Goal: Transaction & Acquisition: Purchase product/service

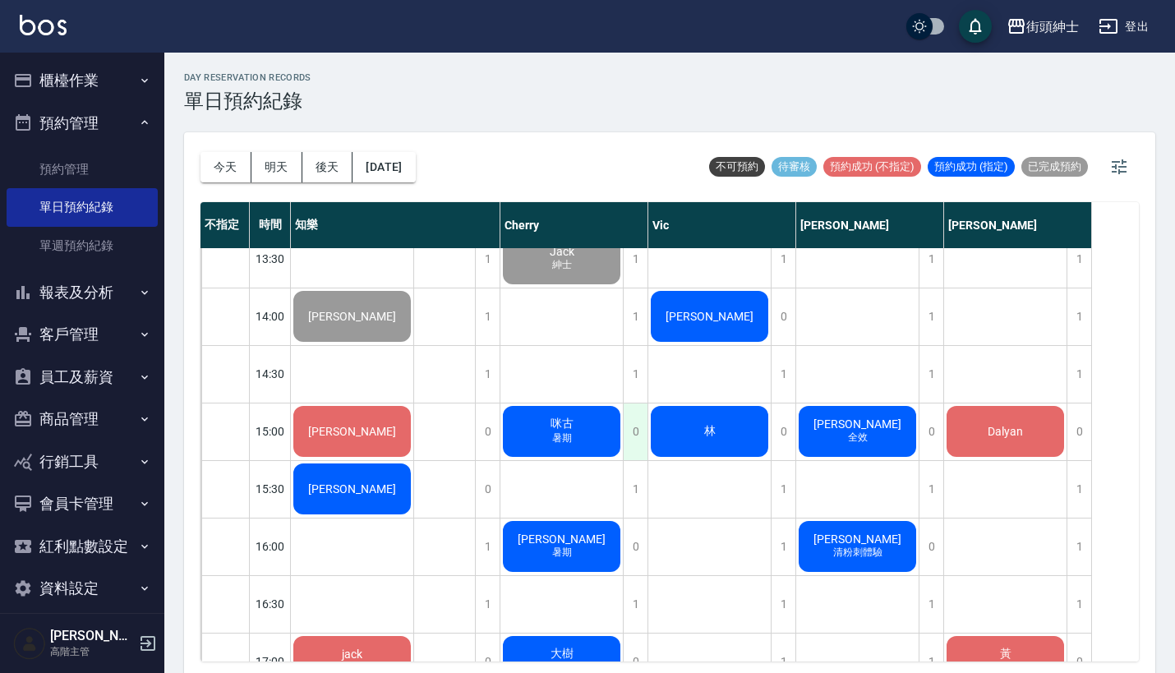
scroll to position [700, 0]
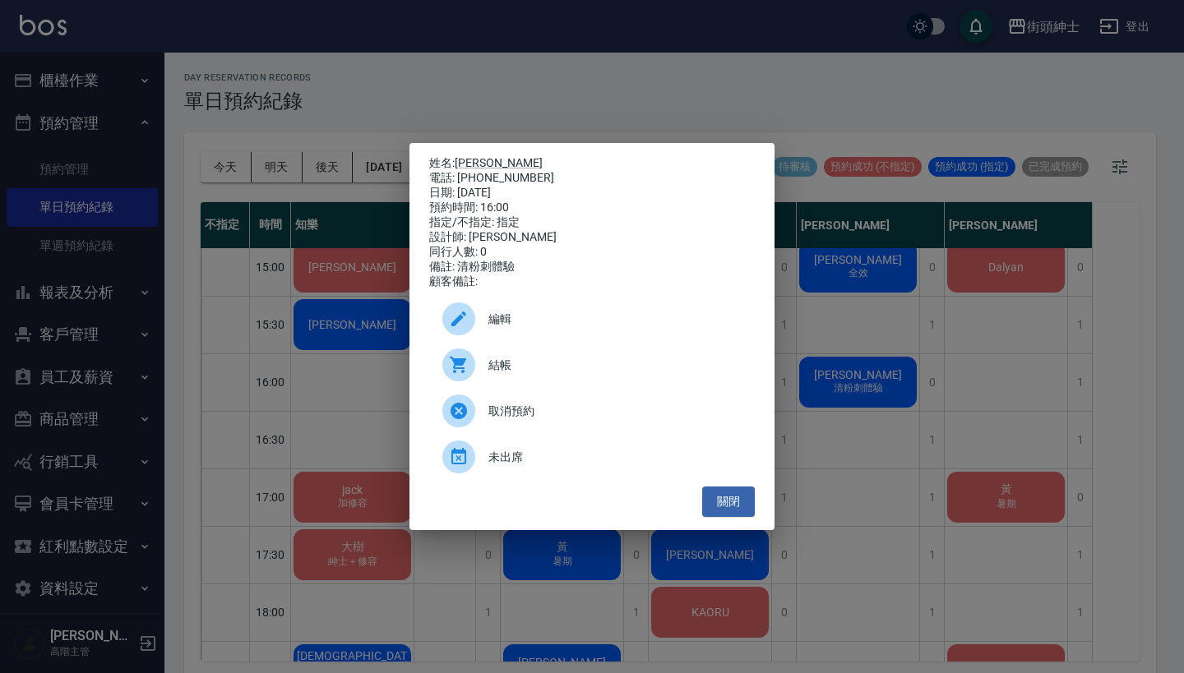
click at [836, 70] on div "姓名: [PERSON_NAME] 電話: [PHONE_NUMBER] 日期: [DATE] 預約時間: 16:00 指定/不指定: 指定 設計師: [PE…" at bounding box center [592, 336] width 1184 height 673
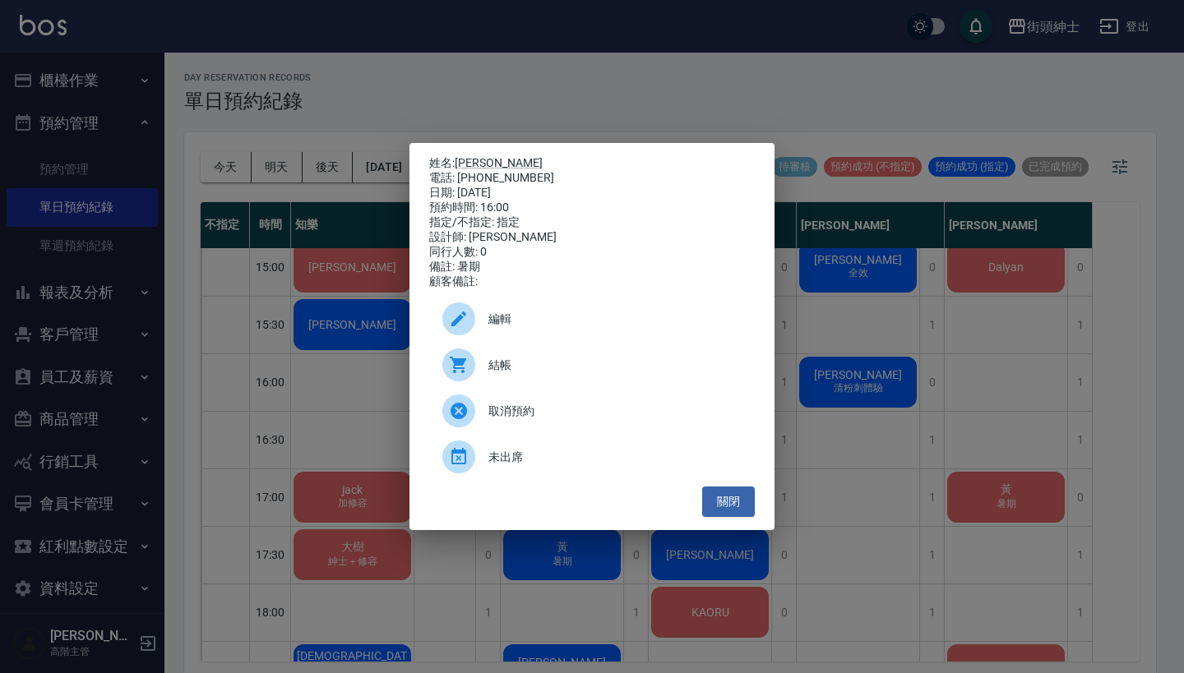
click at [588, 328] on span "編輯" at bounding box center [614, 319] width 253 height 17
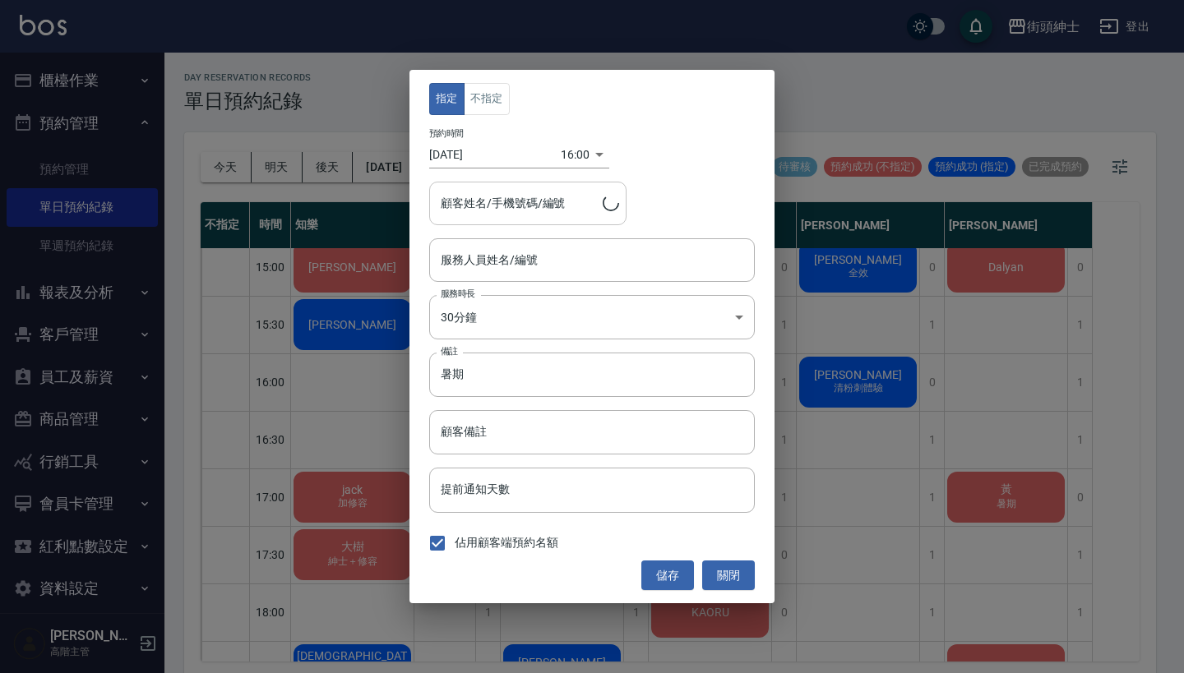
type input "Cherry(無代號)"
type input "班恩/0908651309"
click at [538, 367] on input "暑期" at bounding box center [592, 375] width 326 height 44
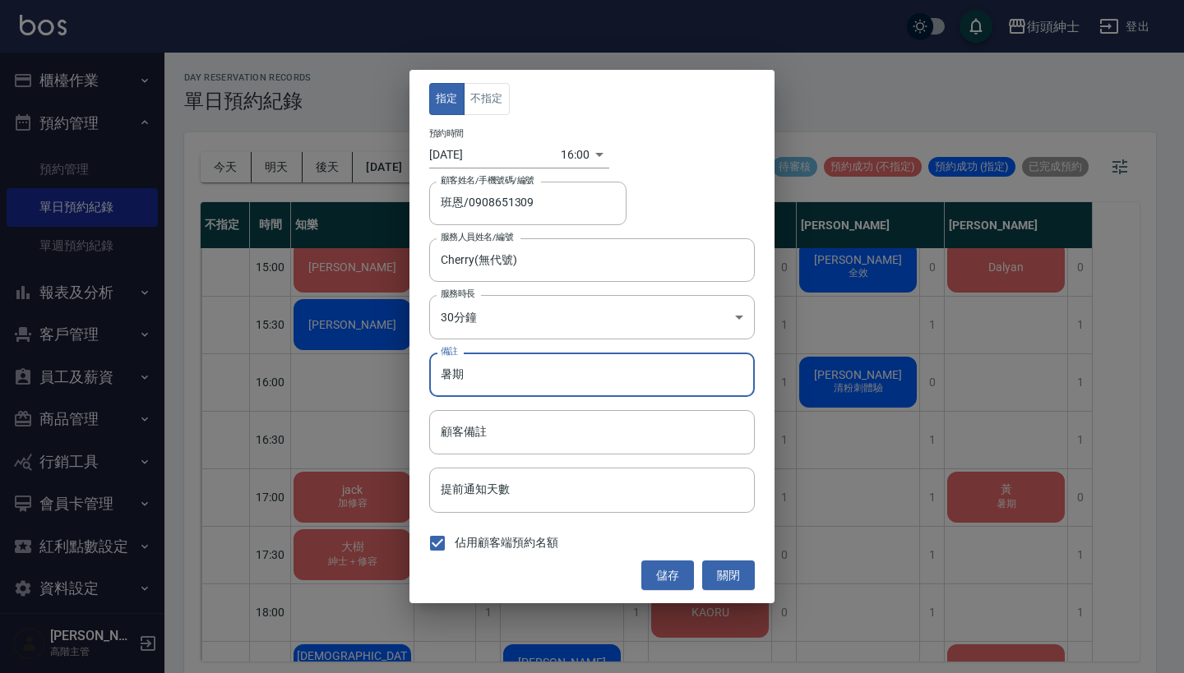
click at [536, 367] on input "暑期" at bounding box center [592, 375] width 326 height 44
click at [534, 372] on input "暑期" at bounding box center [592, 375] width 326 height 44
click at [474, 381] on input "暑期生紳士" at bounding box center [592, 375] width 326 height 44
type input "暑期升紳士"
click at [674, 575] on button "儲存" at bounding box center [667, 576] width 53 height 30
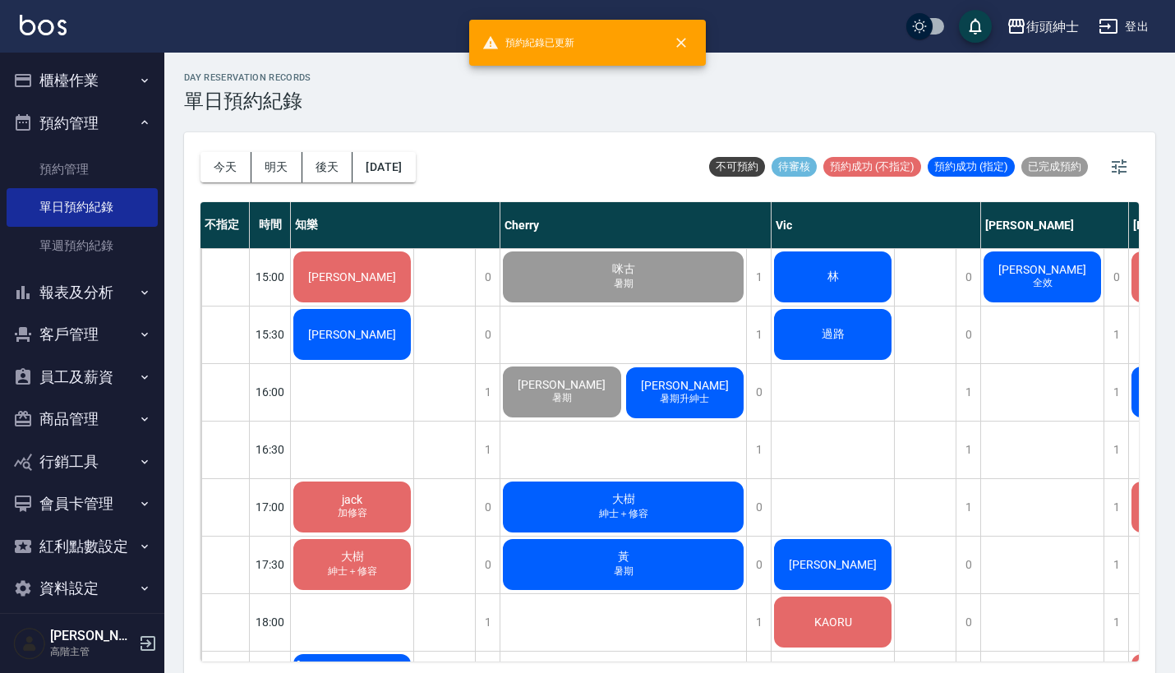
scroll to position [682, 0]
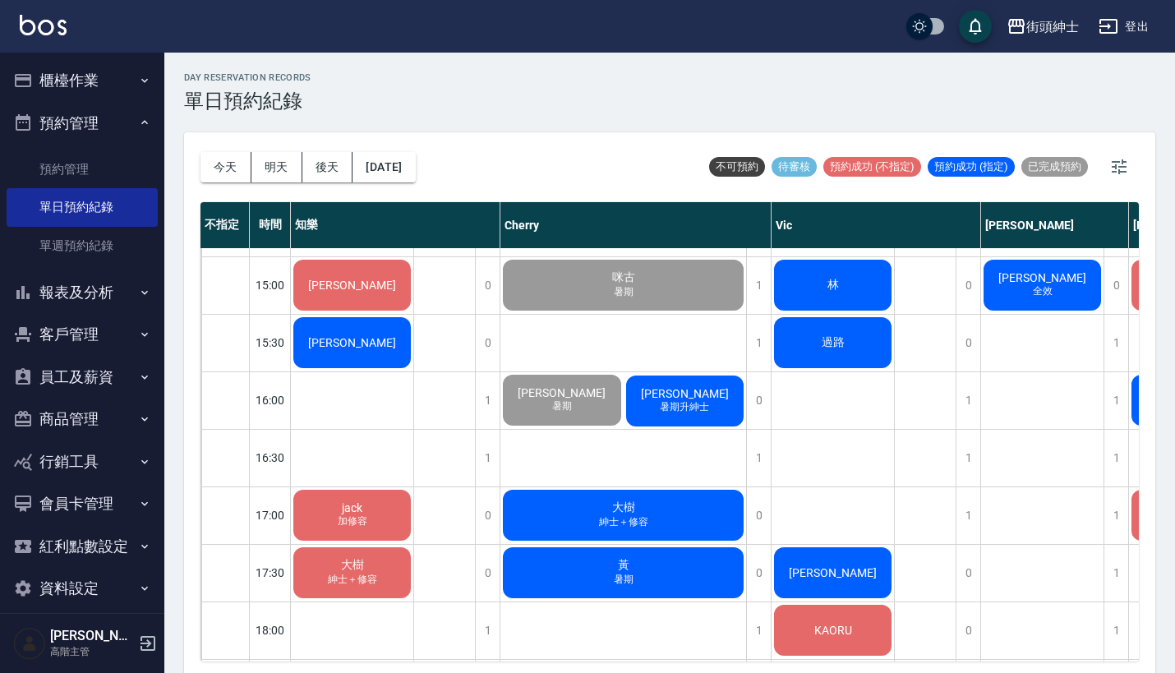
click at [718, 409] on div "班恩 暑期升紳士" at bounding box center [685, 401] width 123 height 56
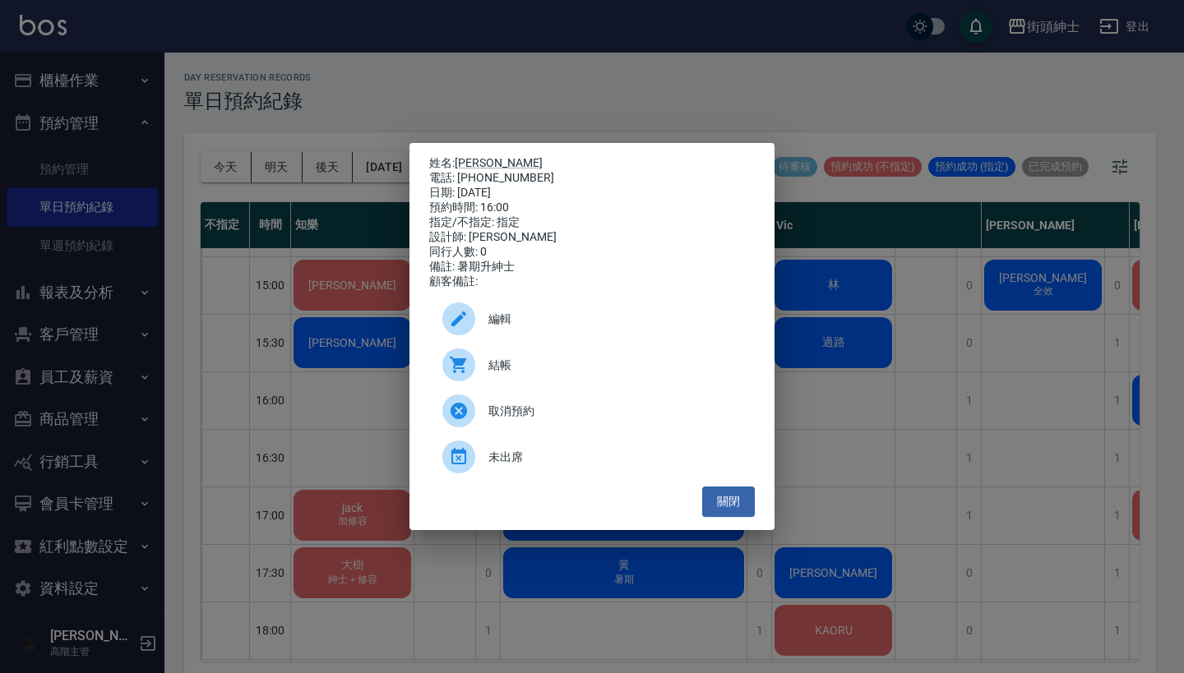
click at [801, 335] on div "姓名: 班恩 電話: [PHONE_NUMBER] 日期: [DATE] 預約時間: 16:00 指定/不指定: 指定 設計師: [PERSON_NAME] …" at bounding box center [592, 336] width 1184 height 673
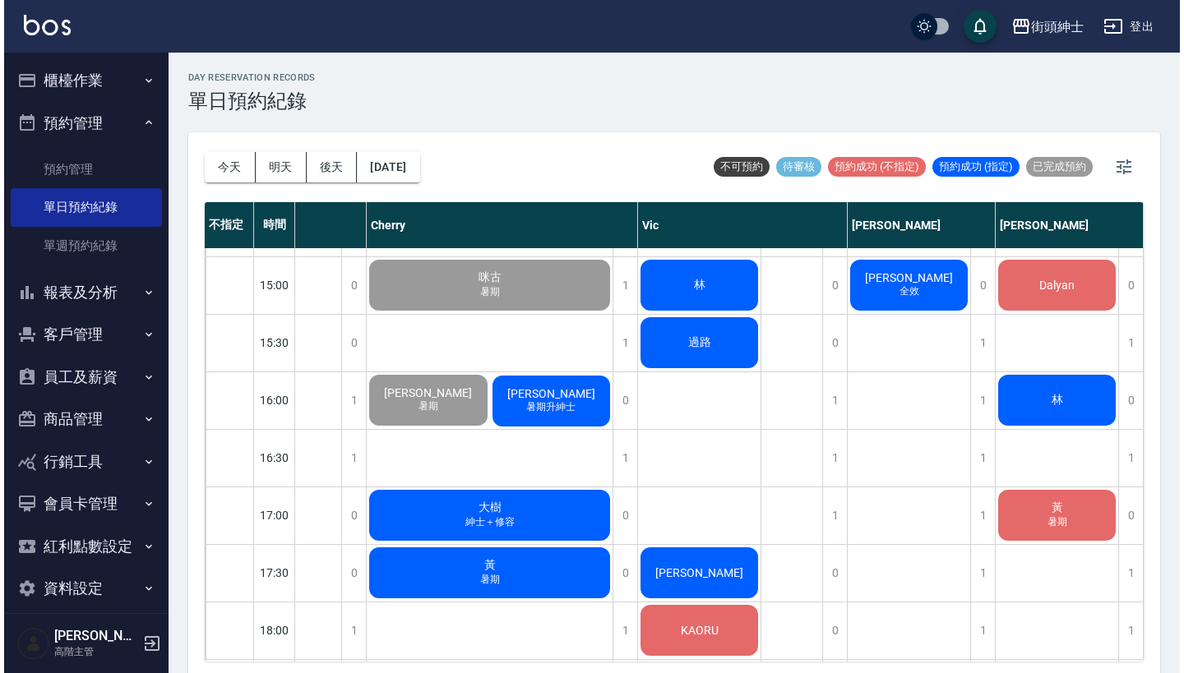
scroll to position [686, 146]
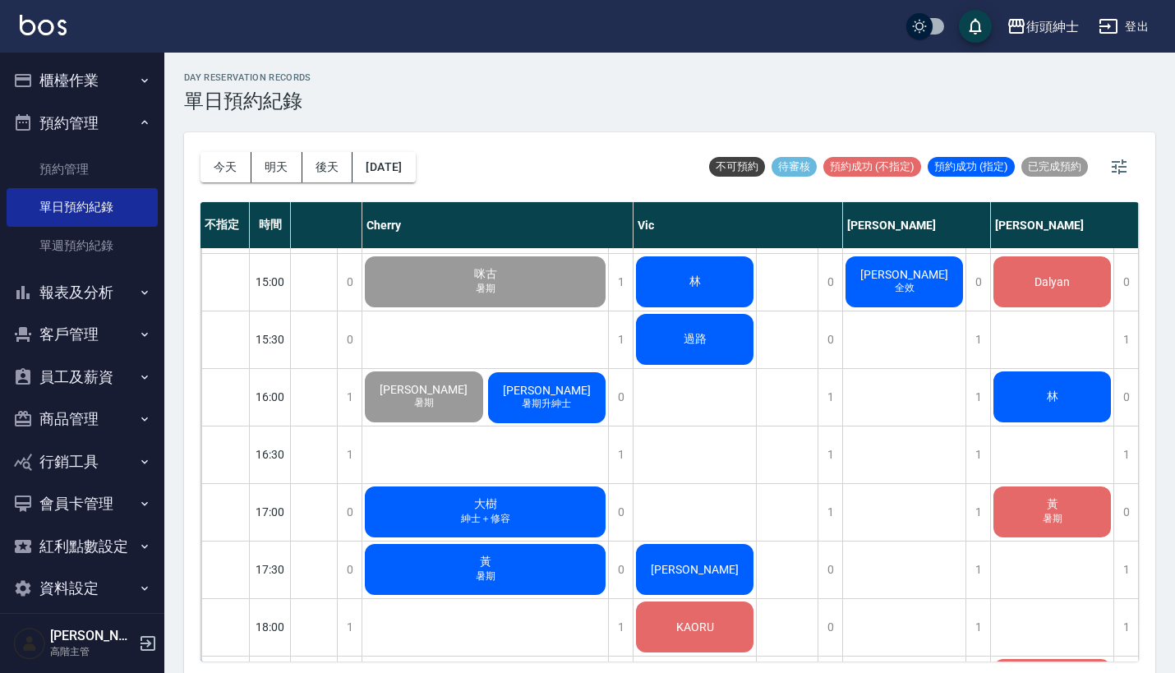
click at [574, 408] on div "班恩 暑期升紳士" at bounding box center [547, 398] width 123 height 56
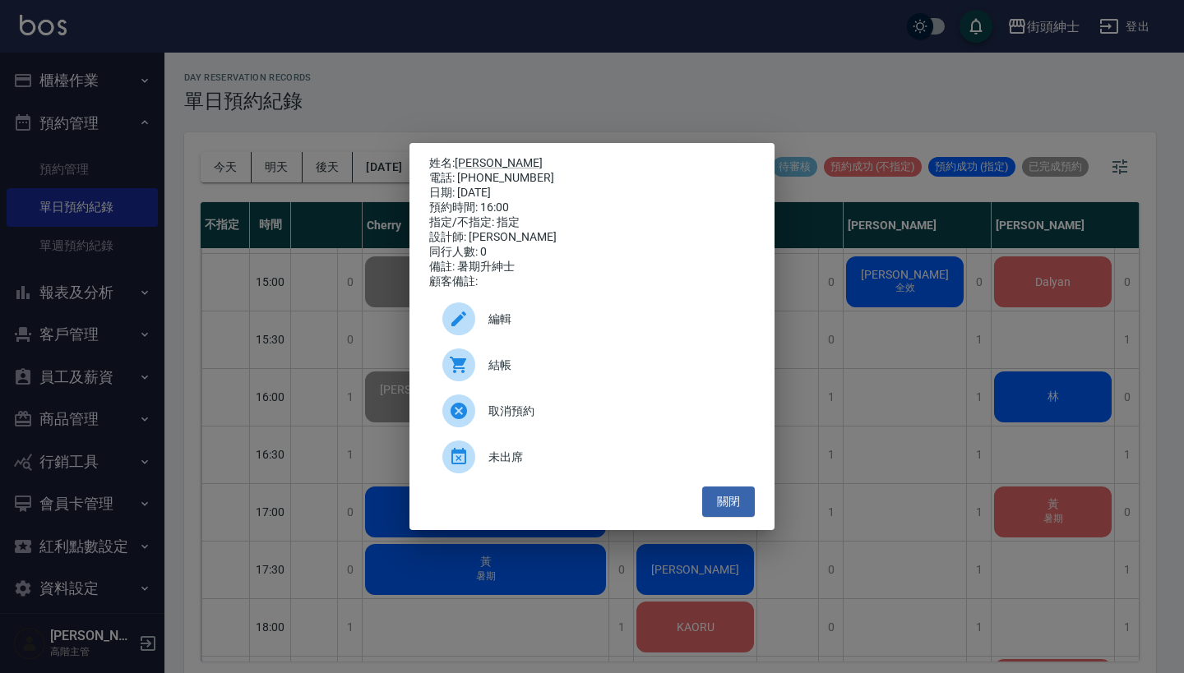
click at [630, 336] on div "編輯" at bounding box center [592, 319] width 326 height 46
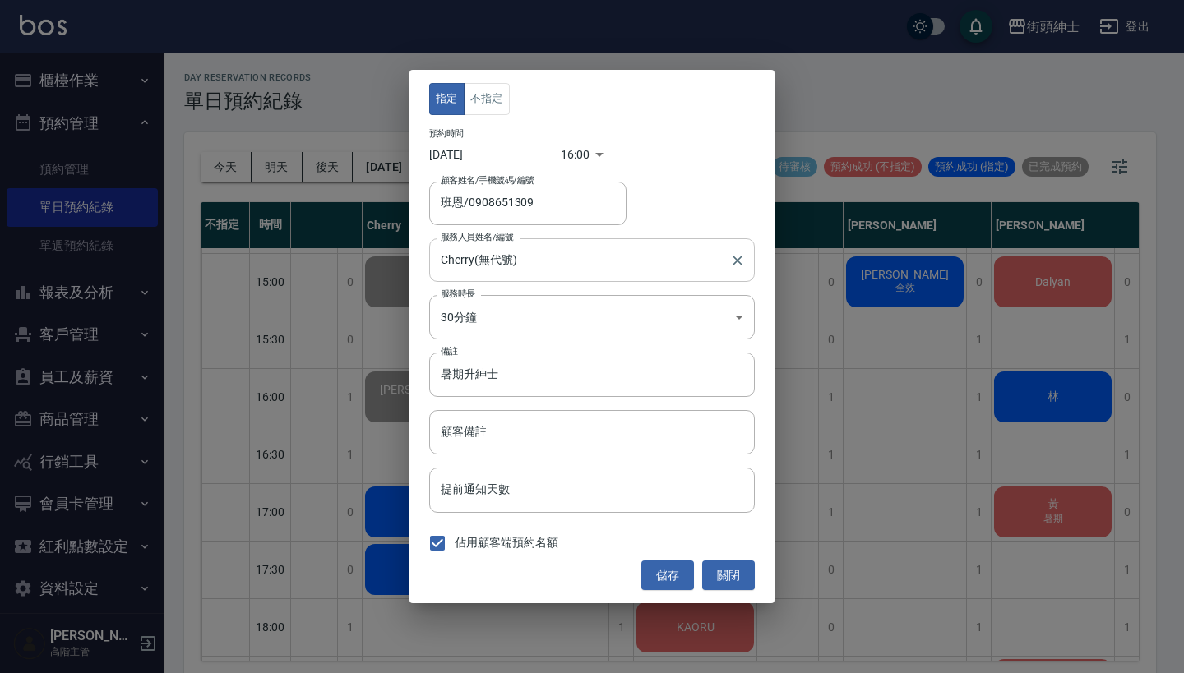
click at [524, 261] on input "Cherry(無代號)" at bounding box center [579, 260] width 286 height 29
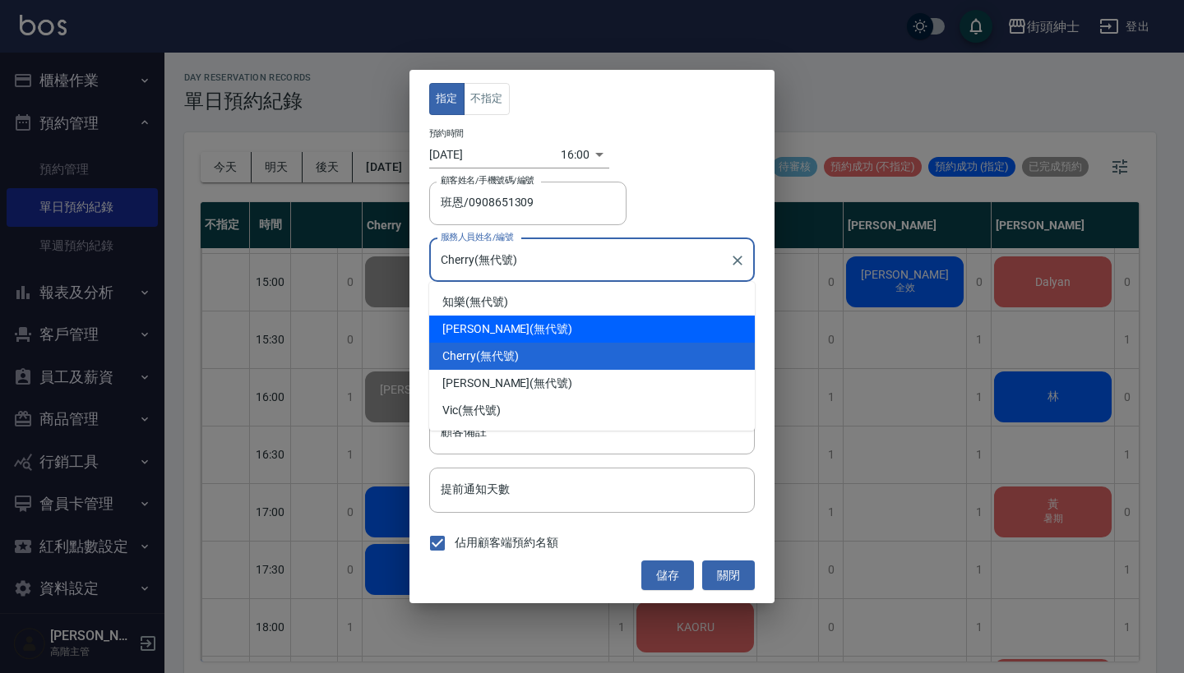
click at [543, 325] on div "[PERSON_NAME] (無代號)" at bounding box center [592, 329] width 326 height 27
type input "[PERSON_NAME](無代號)"
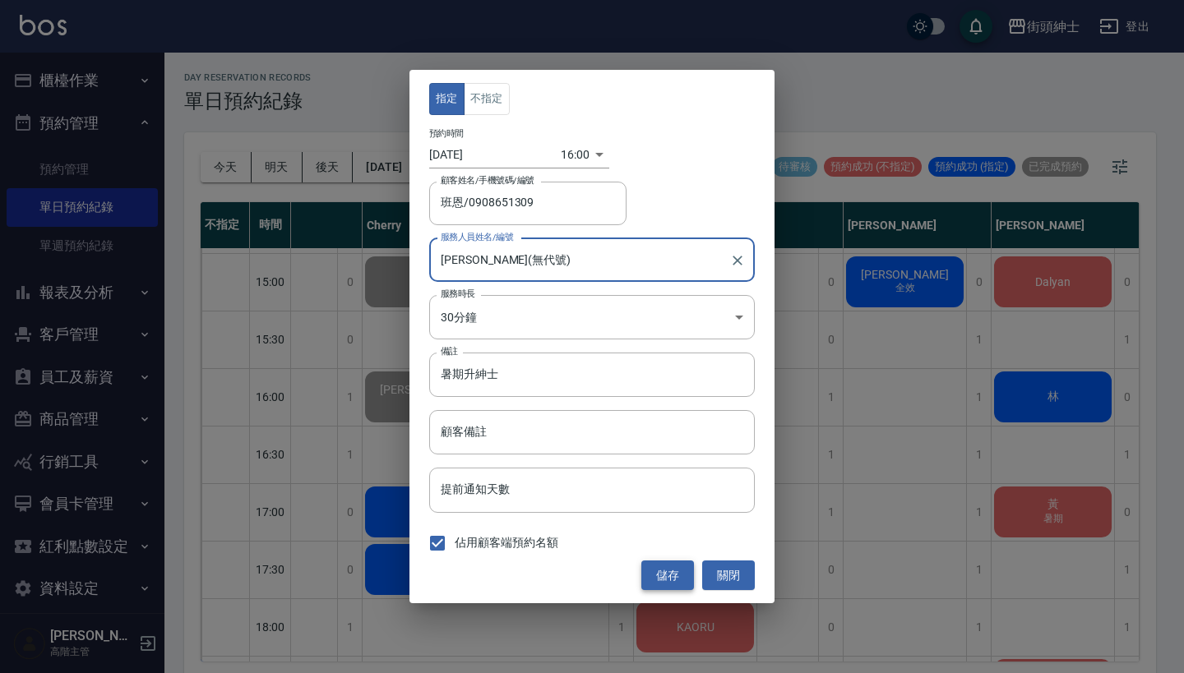
click at [653, 573] on button "儲存" at bounding box center [667, 576] width 53 height 30
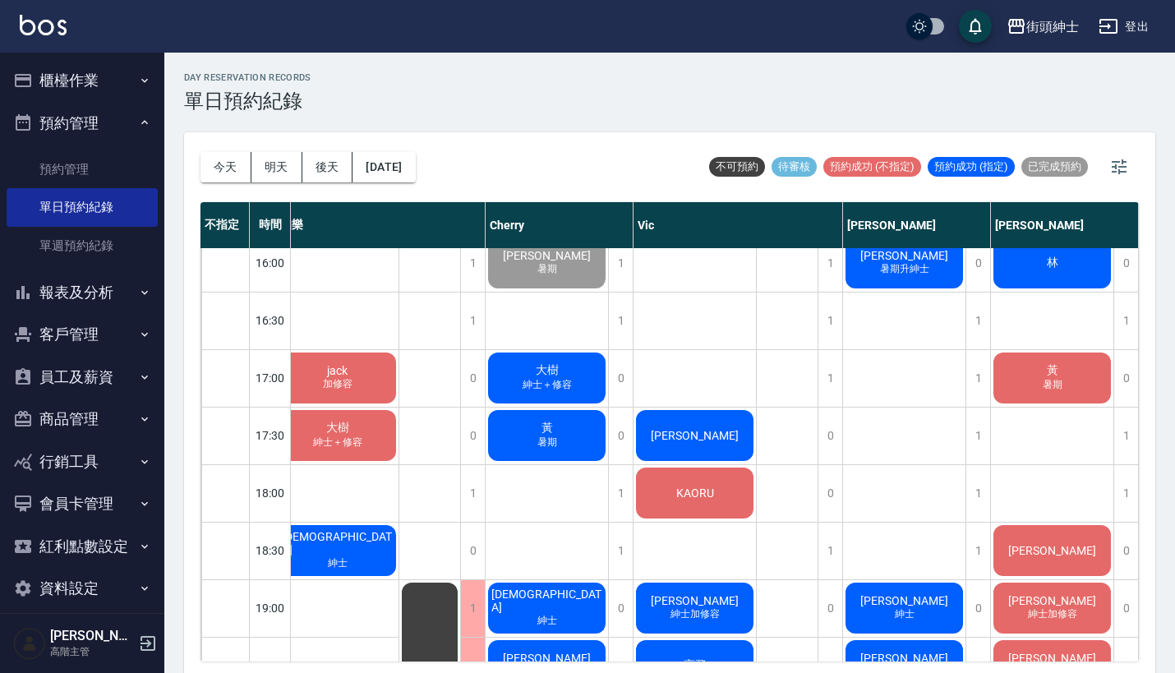
scroll to position [821, 17]
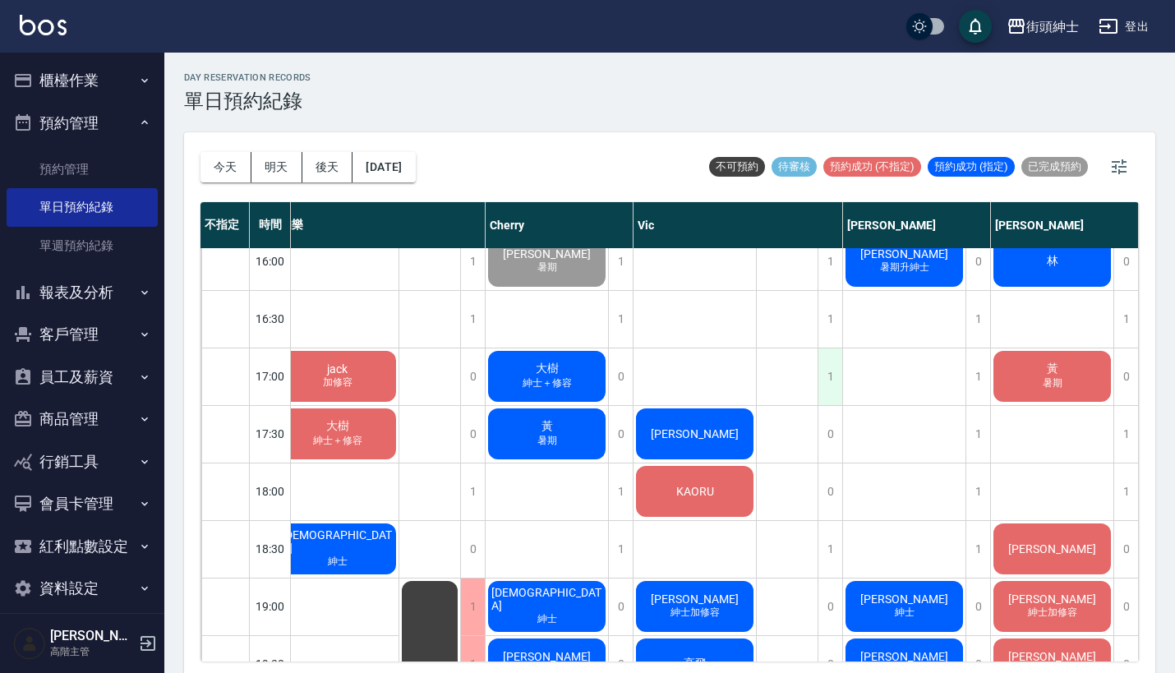
click at [831, 368] on div "1" at bounding box center [830, 377] width 25 height 57
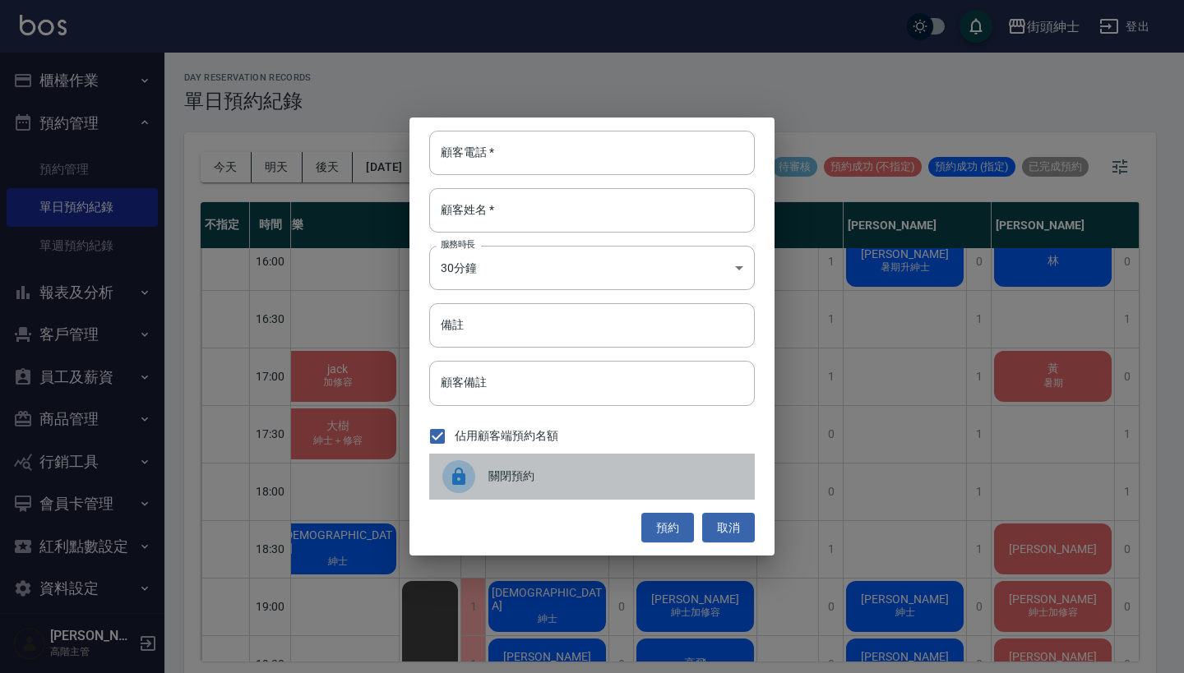
click at [520, 471] on span "關閉預約" at bounding box center [614, 476] width 253 height 17
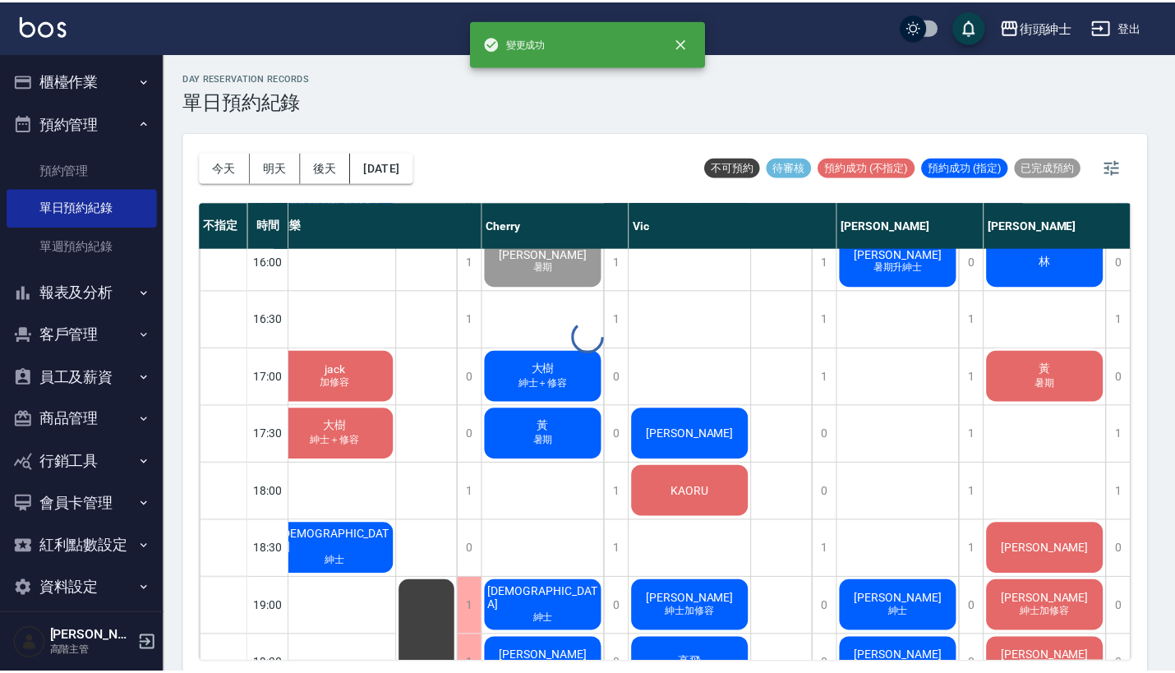
scroll to position [821, 15]
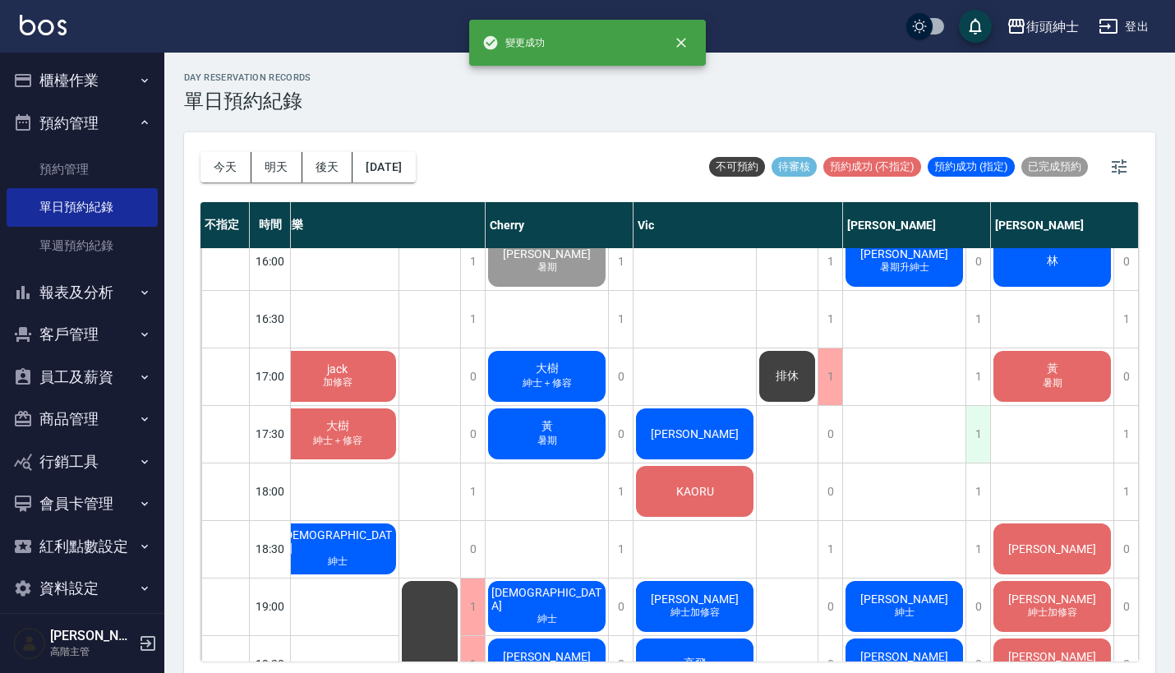
click at [979, 423] on div "1" at bounding box center [978, 434] width 25 height 57
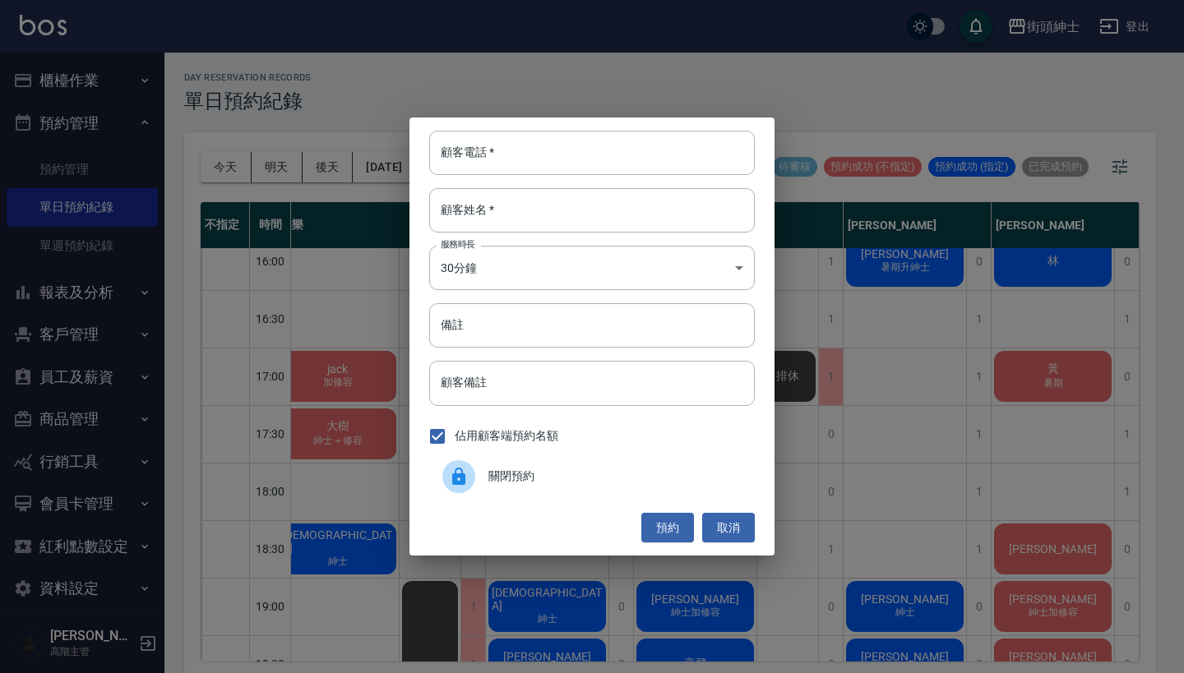
click at [504, 464] on div "關閉預約" at bounding box center [592, 477] width 326 height 46
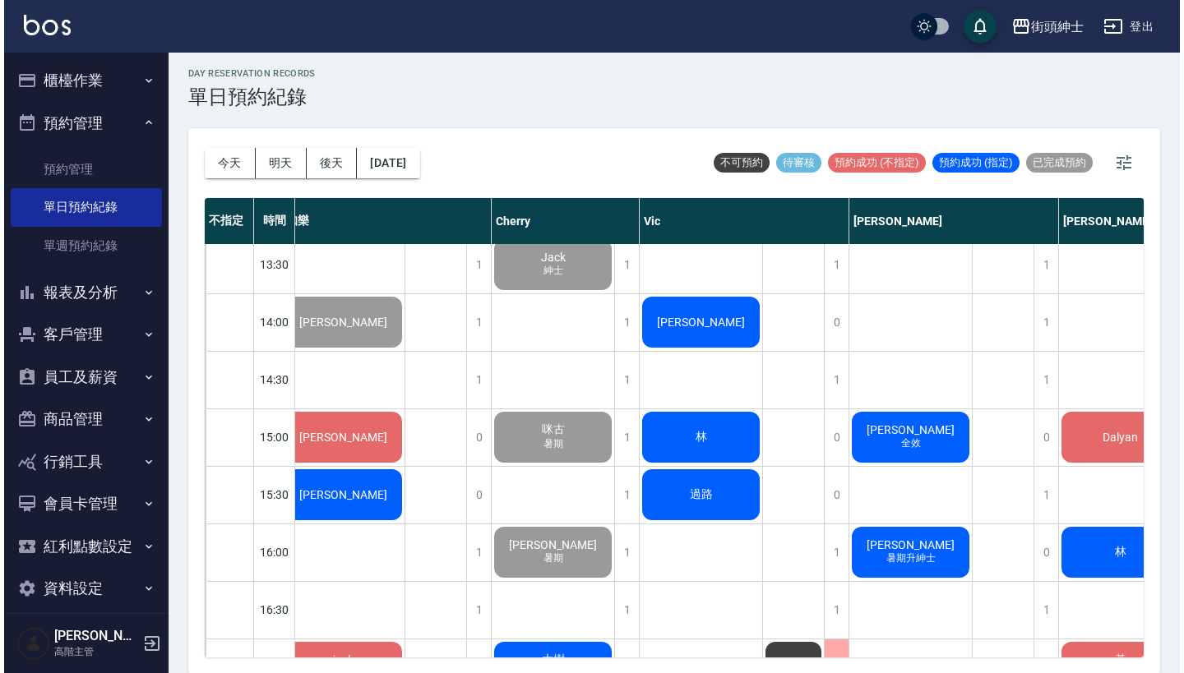
scroll to position [520, 13]
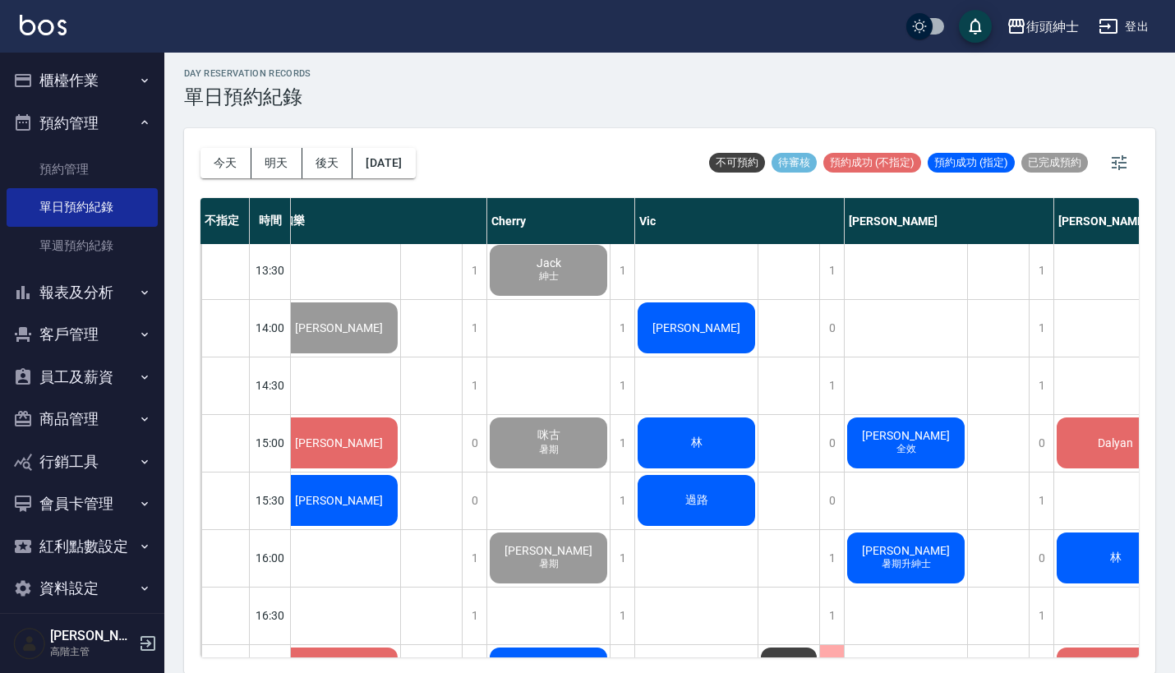
click at [400, 126] on div "[PERSON_NAME] 全效" at bounding box center [339, 98] width 122 height 56
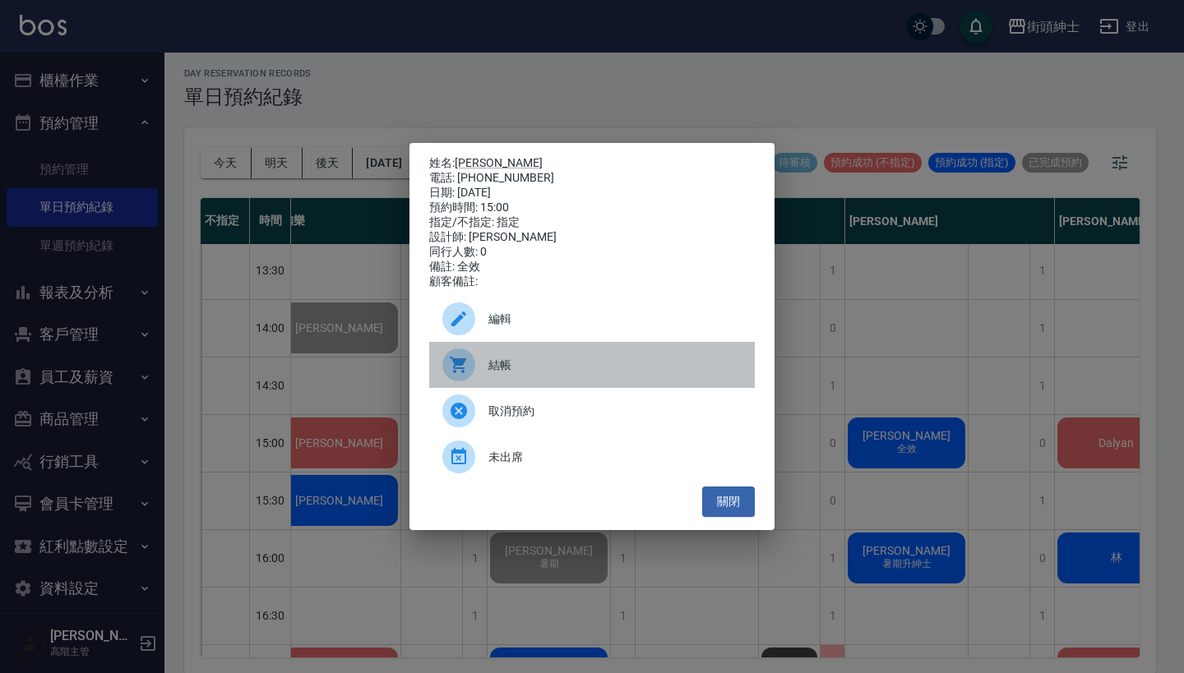
click at [637, 374] on span "結帳" at bounding box center [614, 365] width 253 height 17
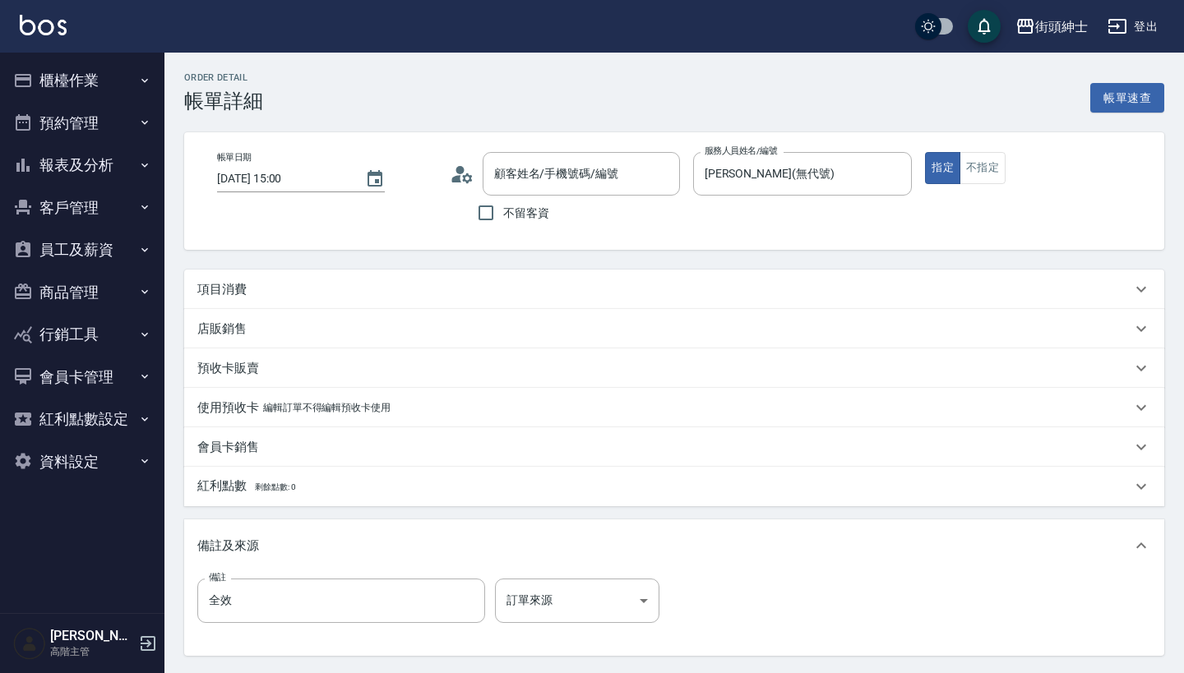
click at [450, 298] on div "項目消費" at bounding box center [664, 289] width 934 height 17
type input "Jason/0987455615/null"
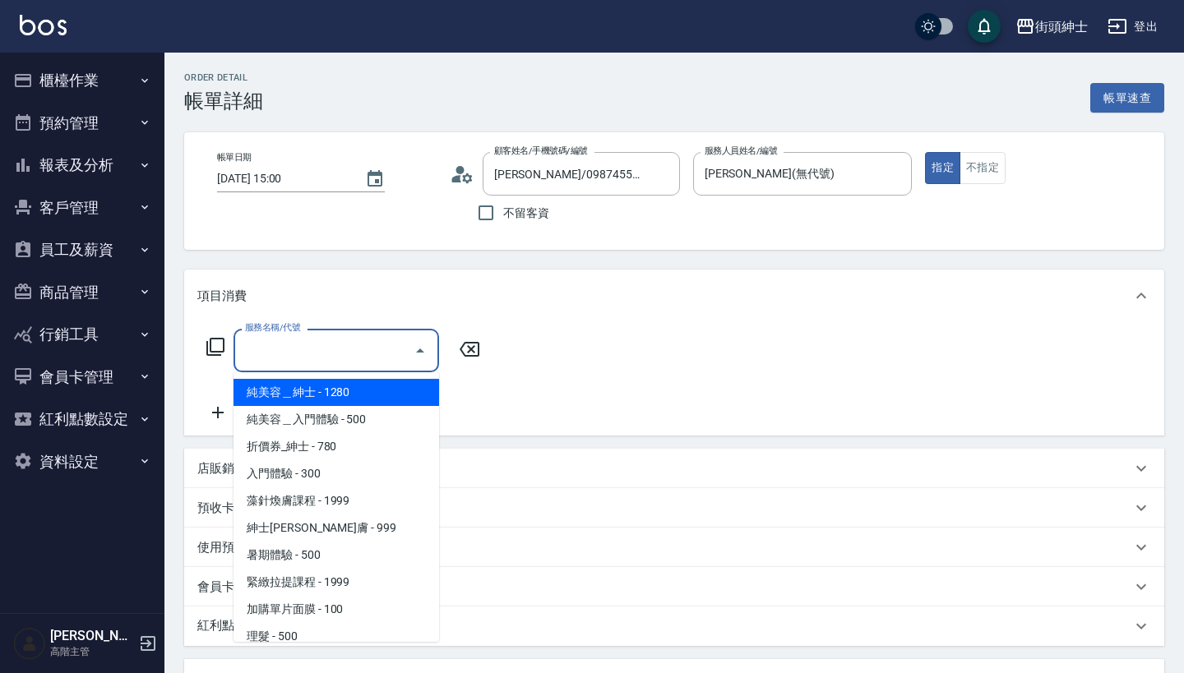
click at [304, 358] on input "服務名稱/代號" at bounding box center [324, 350] width 166 height 29
click at [365, 384] on span "純美容＿紳士 - 1280" at bounding box center [336, 392] width 206 height 27
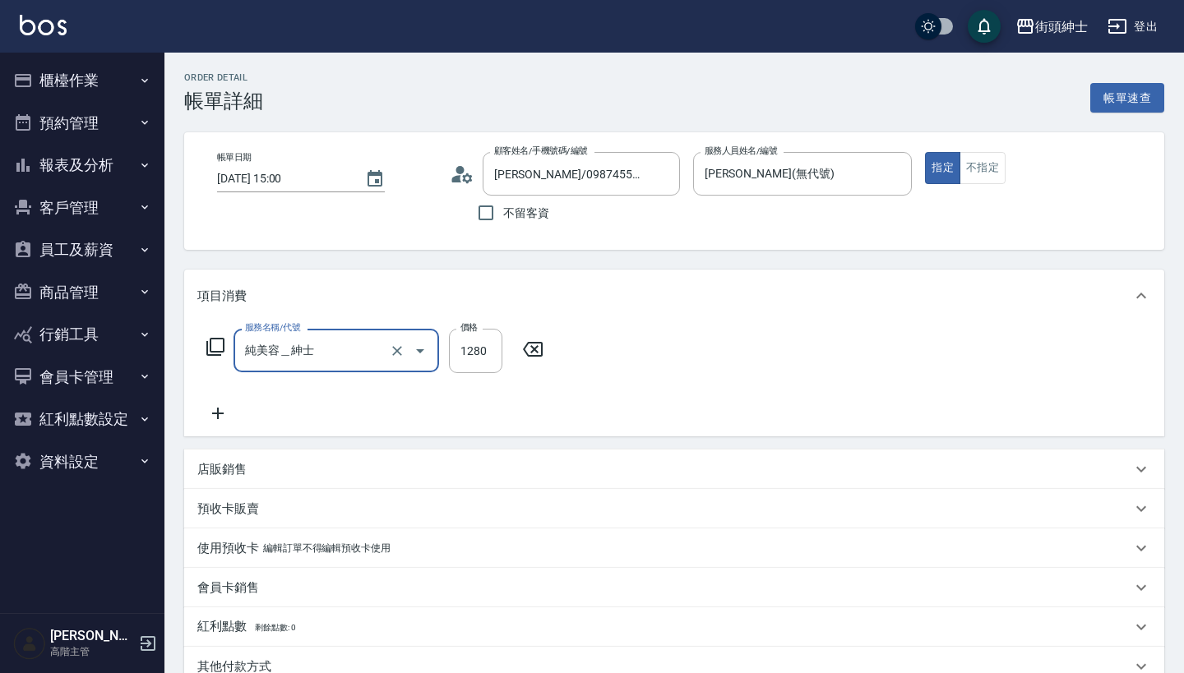
type input "純美容＿紳士"
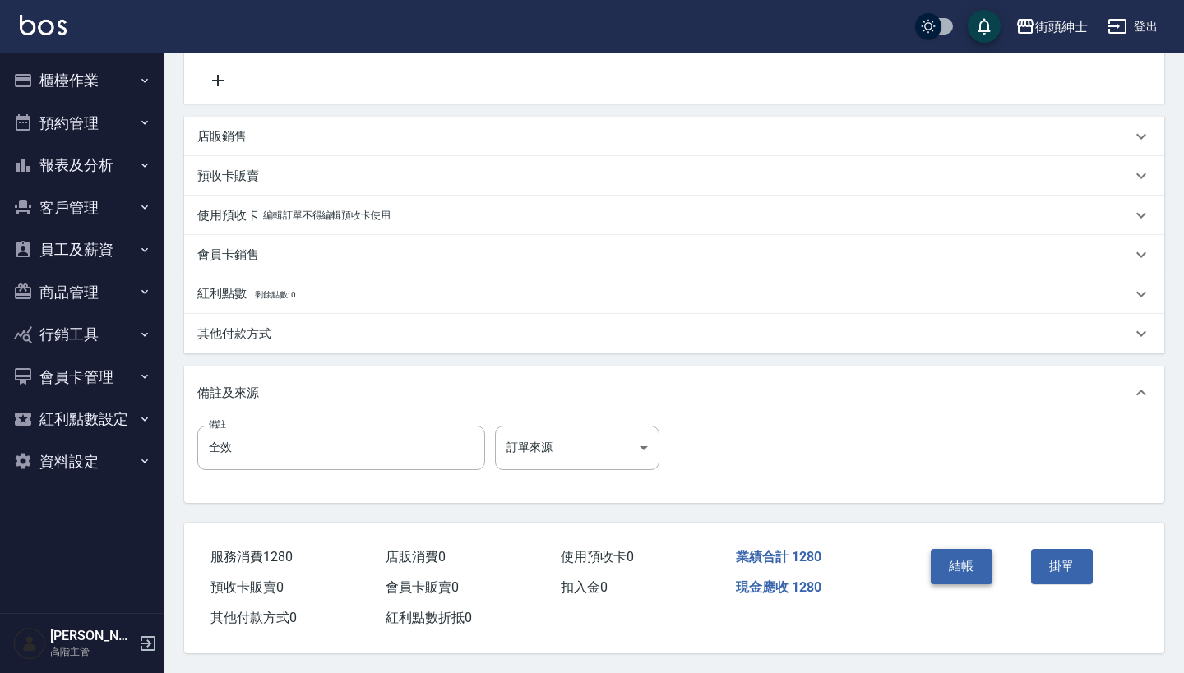
click at [972, 551] on button "結帳" at bounding box center [962, 566] width 62 height 35
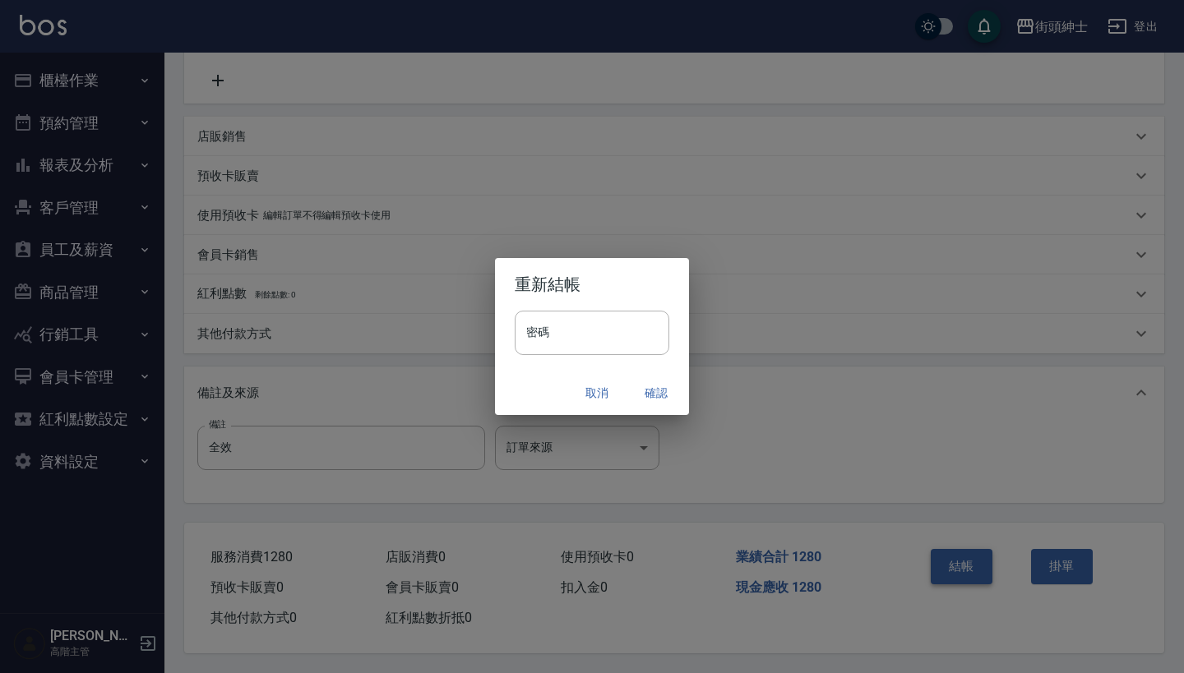
scroll to position [340, 0]
click at [657, 386] on button "確認" at bounding box center [656, 393] width 53 height 30
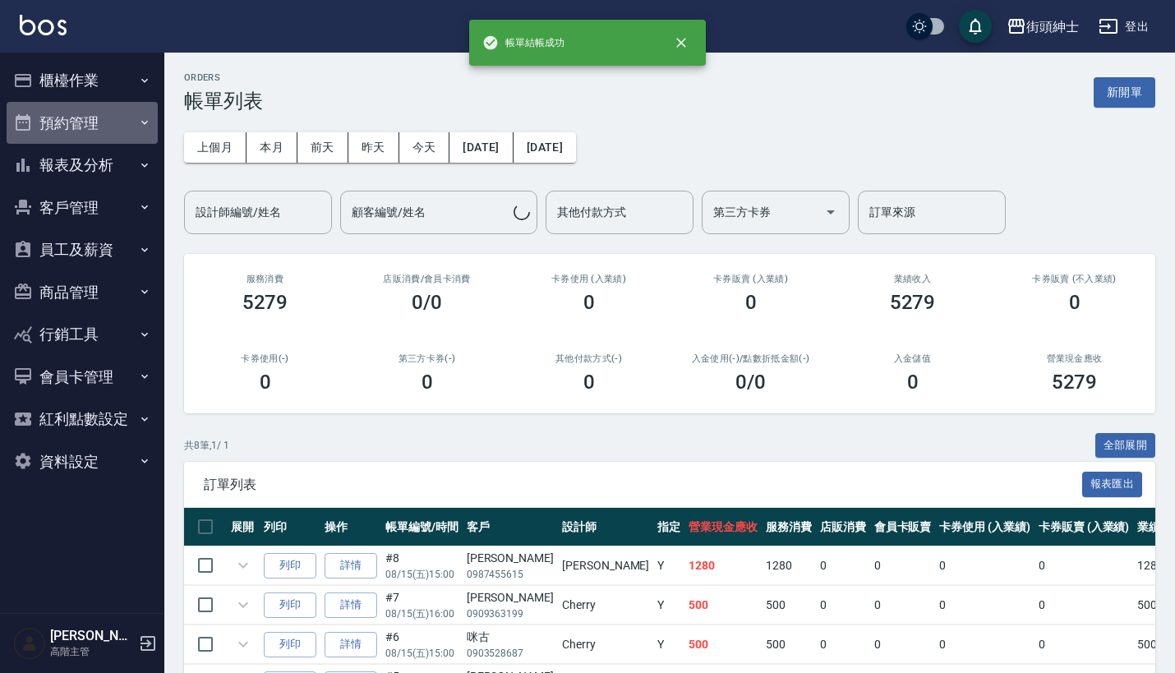
click at [109, 118] on button "預約管理" at bounding box center [82, 123] width 151 height 43
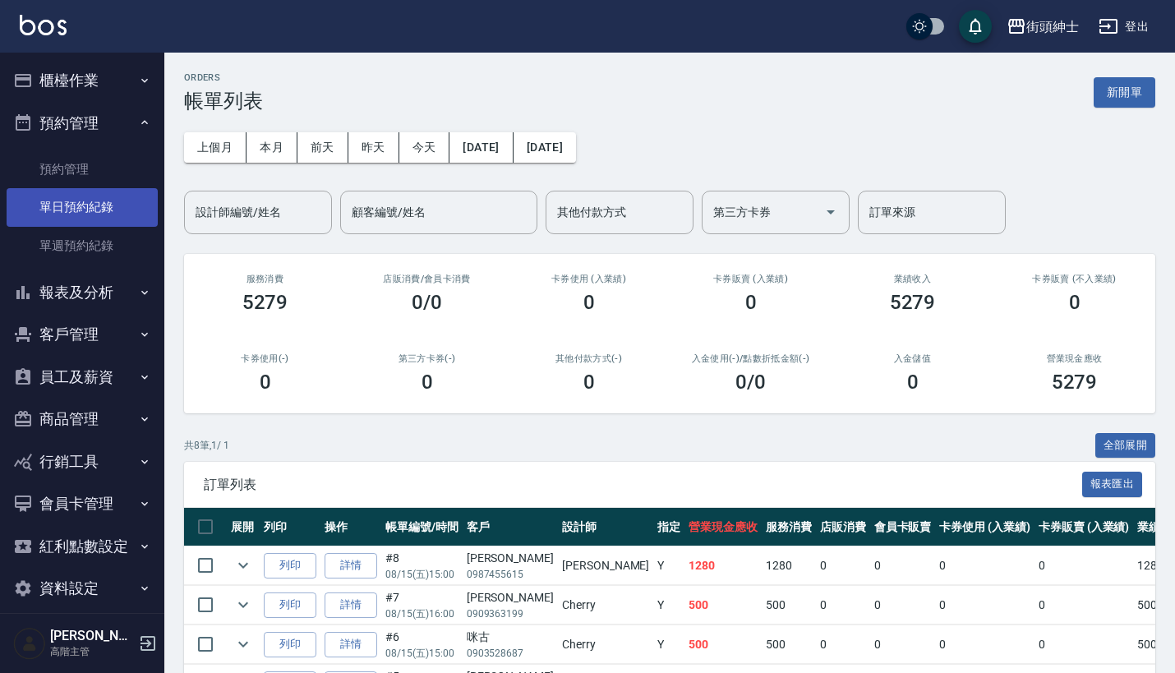
click at [109, 208] on link "單日預約紀錄" at bounding box center [82, 207] width 151 height 38
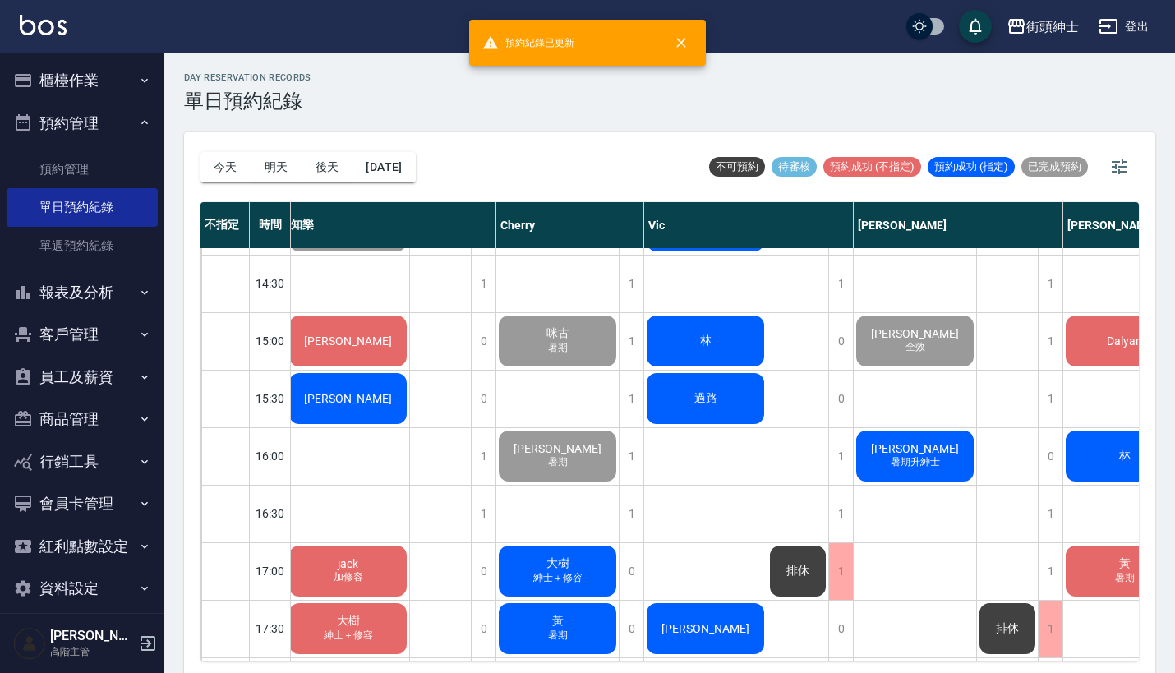
scroll to position [640, 4]
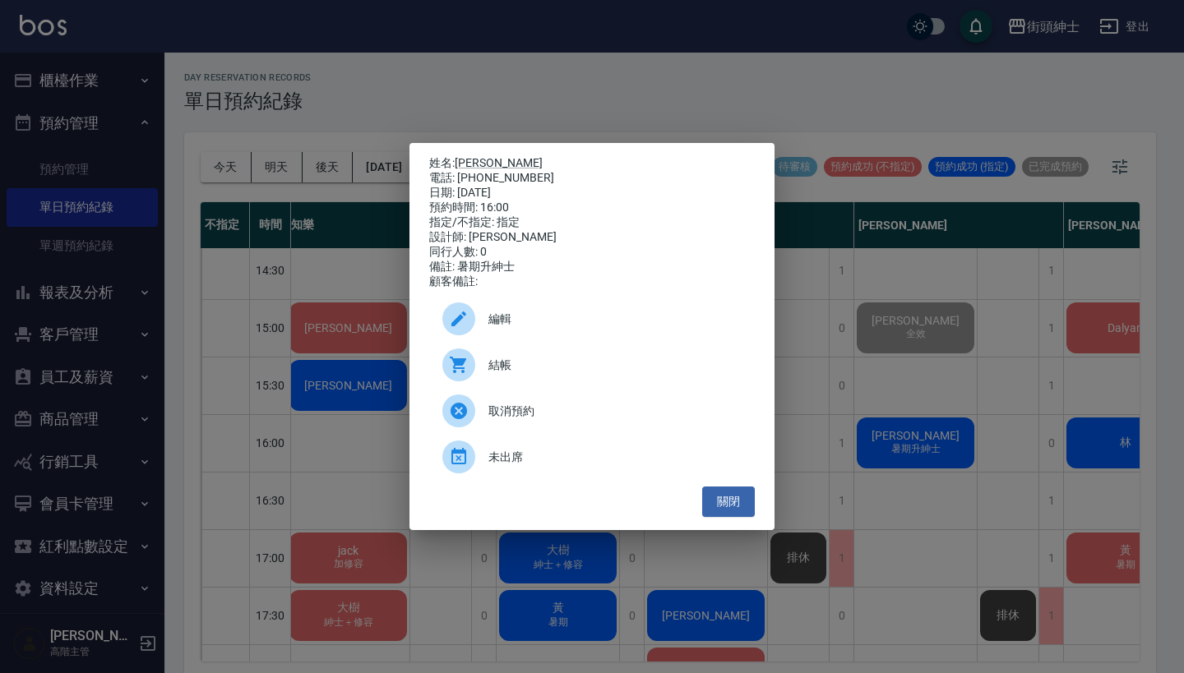
click at [570, 383] on div "結帳" at bounding box center [592, 365] width 326 height 46
click at [626, 81] on div "姓名: 班恩 電話: 0908651309 日期: 2025/08/15 預約時間: 16:00 指定/不指定: 指定 設計師: 戴比 同行人數: 0 備註:…" at bounding box center [592, 336] width 1184 height 673
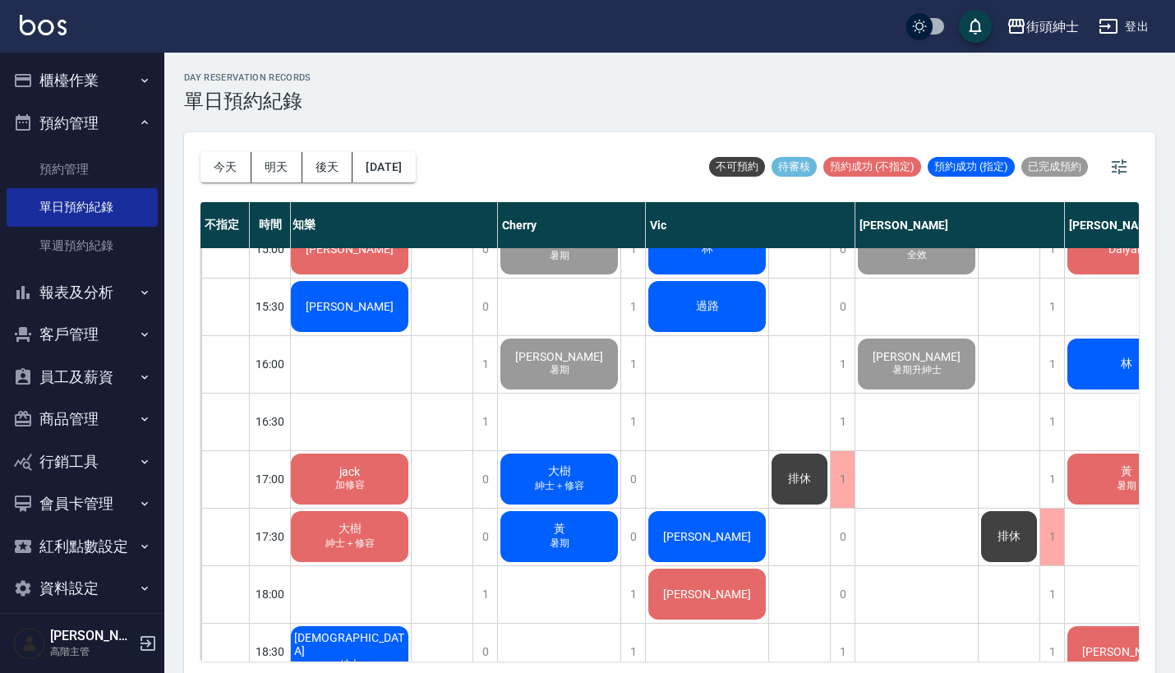
scroll to position [758, 2]
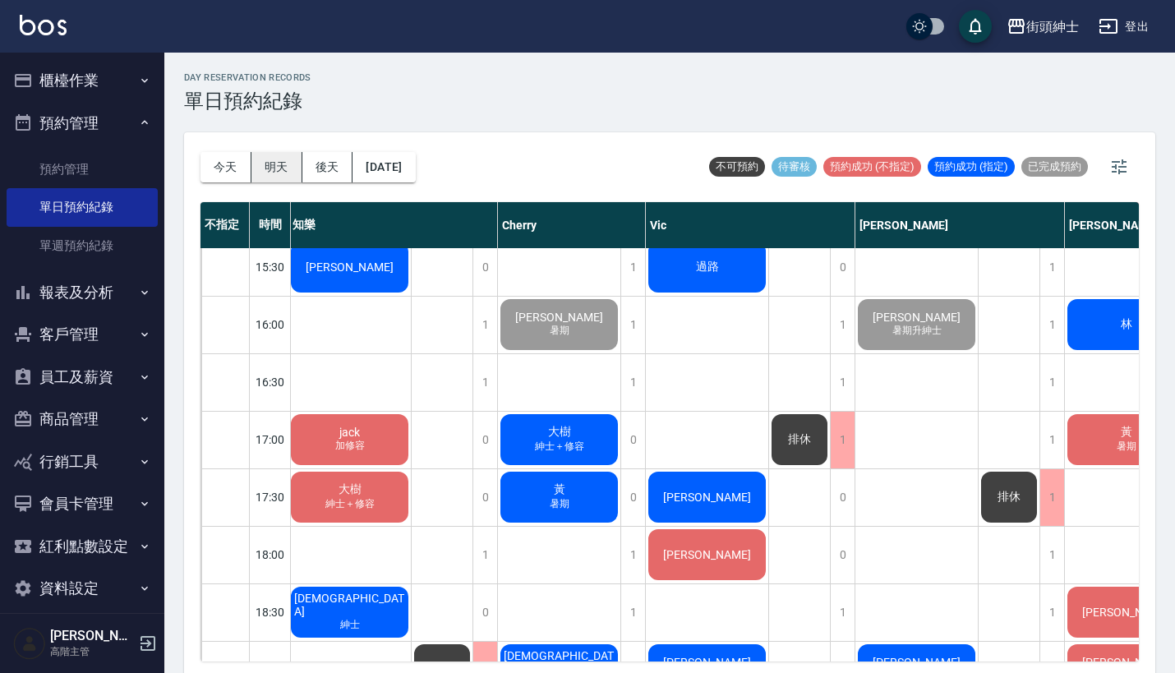
click at [270, 170] on button "明天" at bounding box center [277, 167] width 51 height 30
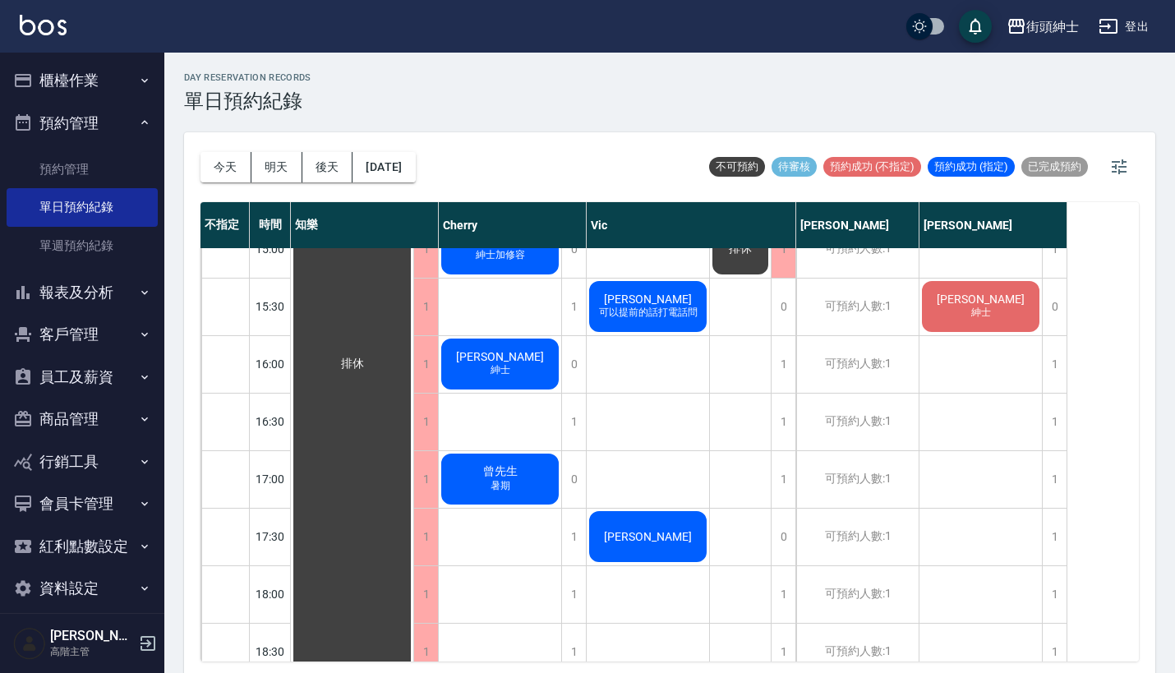
scroll to position [732, 0]
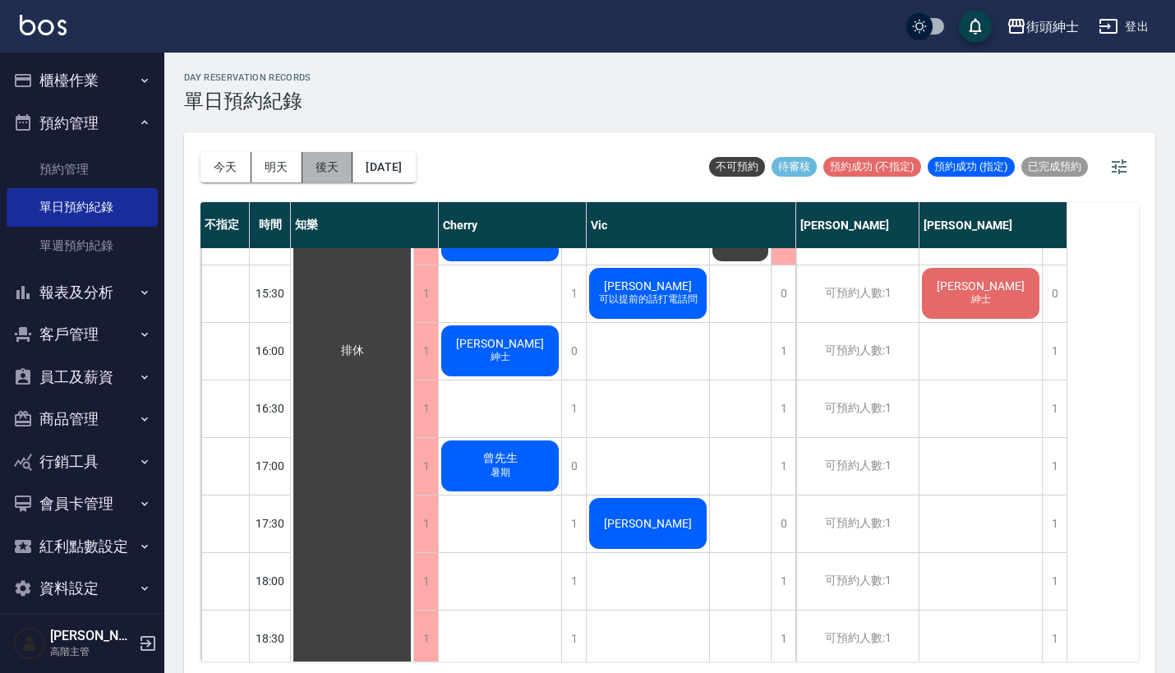
click at [328, 169] on button "後天" at bounding box center [327, 167] width 51 height 30
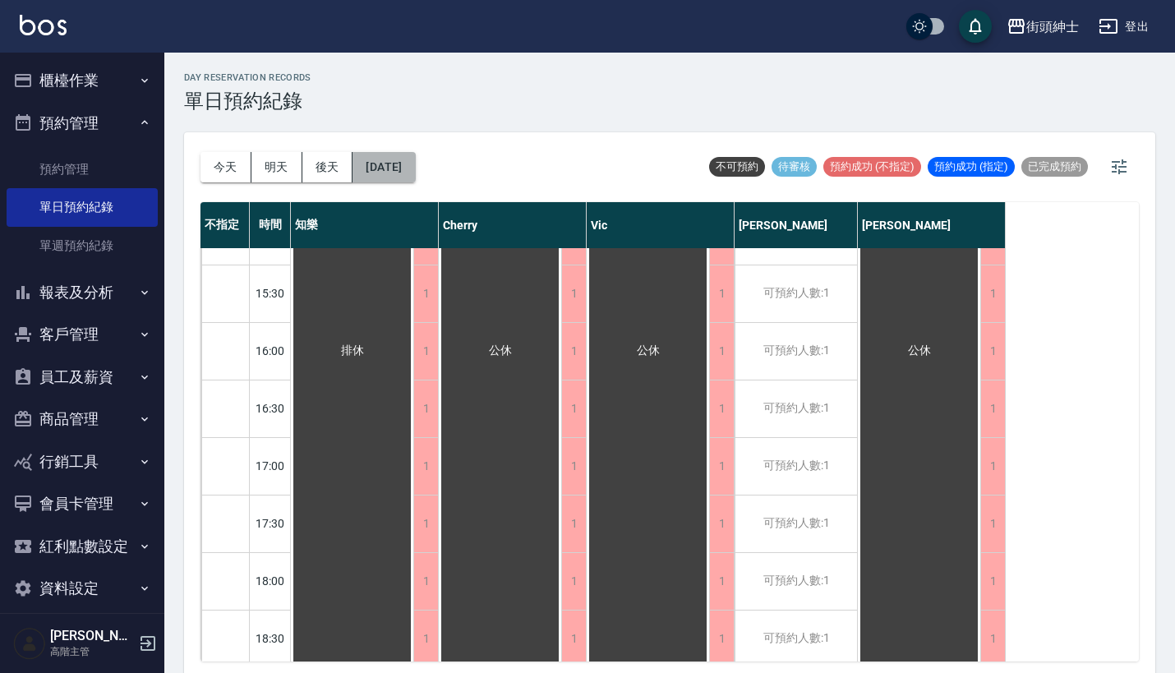
click at [415, 179] on button "2025/08/17" at bounding box center [384, 167] width 62 height 30
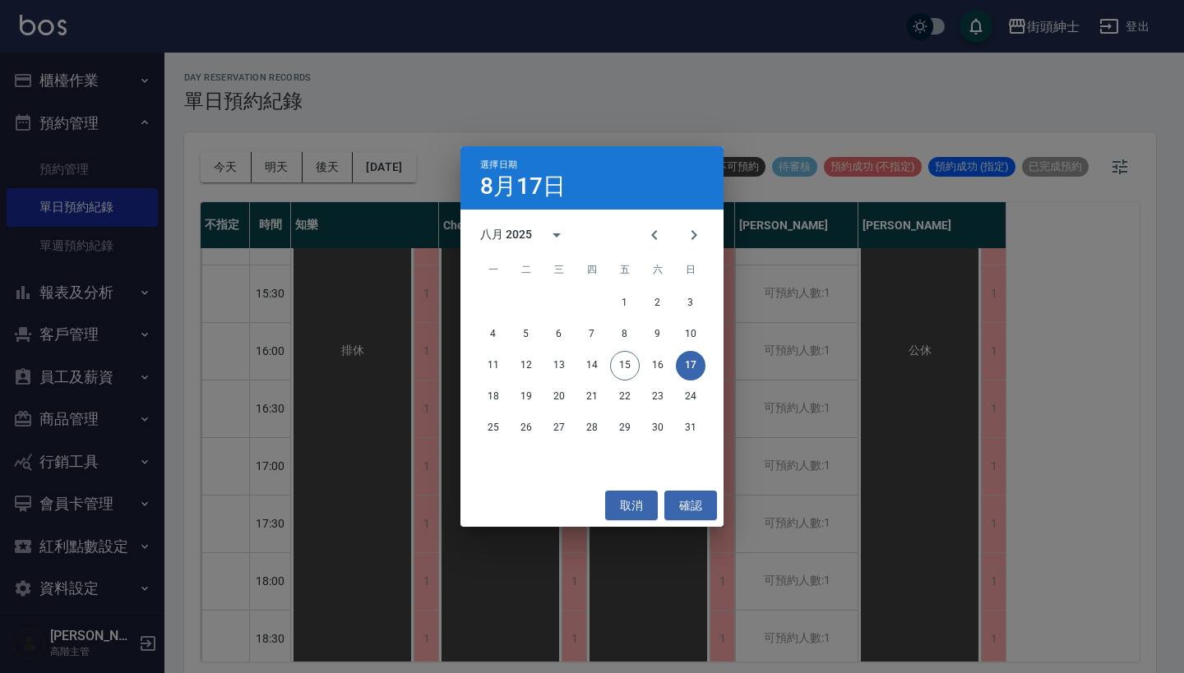
click at [539, 118] on div "選擇日期 8月17日 八月 2025 一 二 三 四 五 六 日 1 2 3 4 5 6 7 8 9 10 11 12 13 14 15 16 17 18 1…" at bounding box center [592, 336] width 1184 height 673
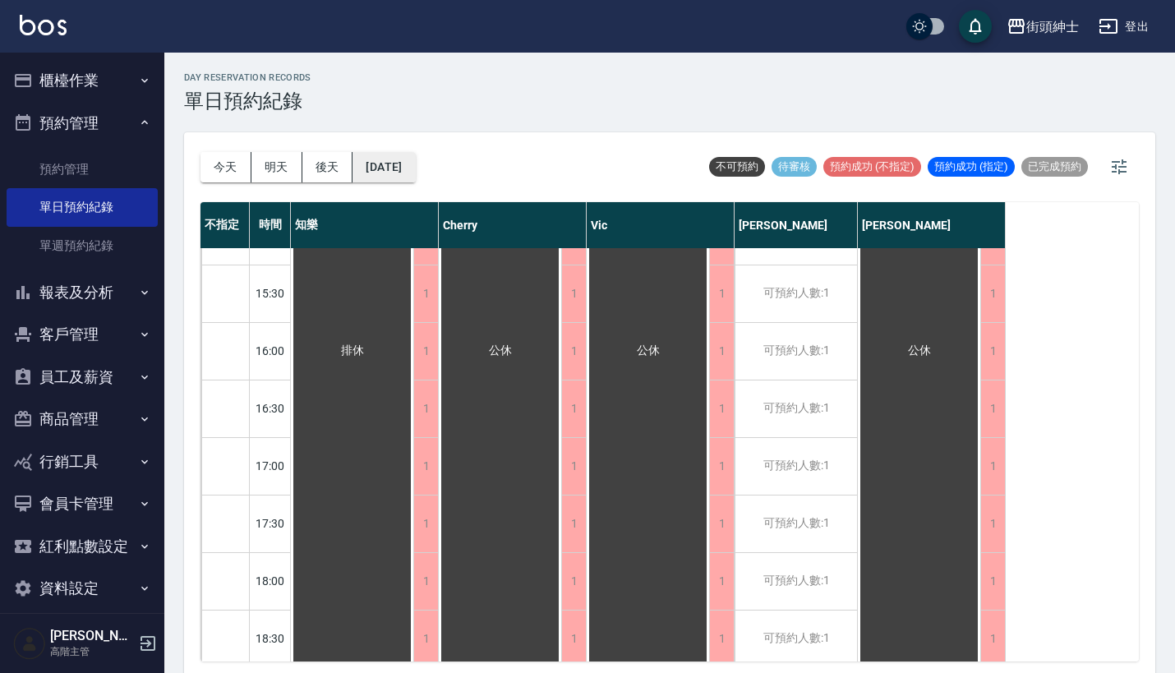
click at [402, 173] on button "2025/08/17" at bounding box center [384, 167] width 62 height 30
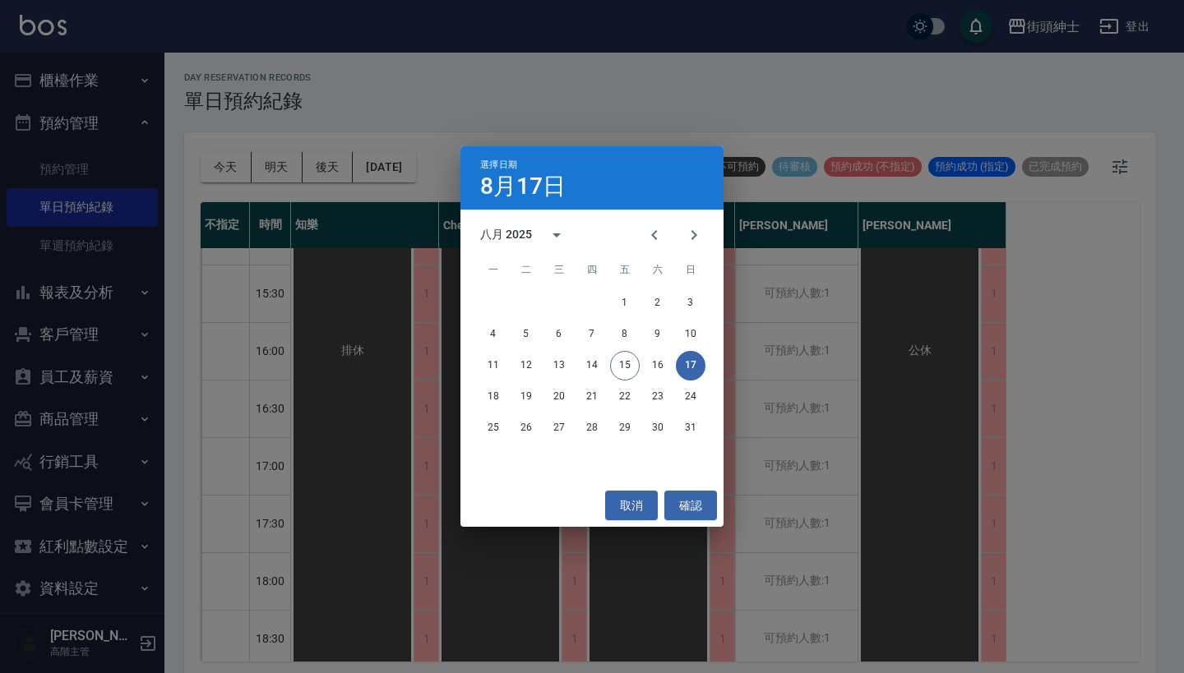
click at [811, 372] on div "選擇日期 8月17日 八月 2025 一 二 三 四 五 六 日 1 2 3 4 5 6 7 8 9 10 11 12 13 14 15 16 17 18 1…" at bounding box center [592, 336] width 1184 height 673
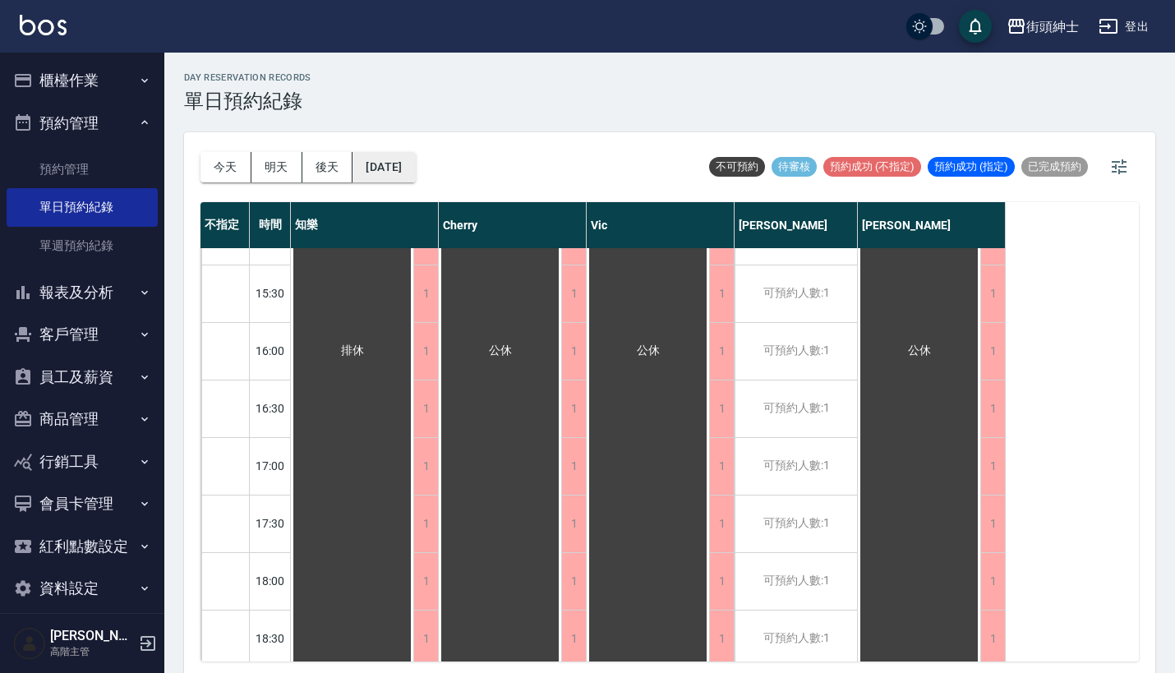
click at [412, 171] on button "2025/08/17" at bounding box center [384, 167] width 62 height 30
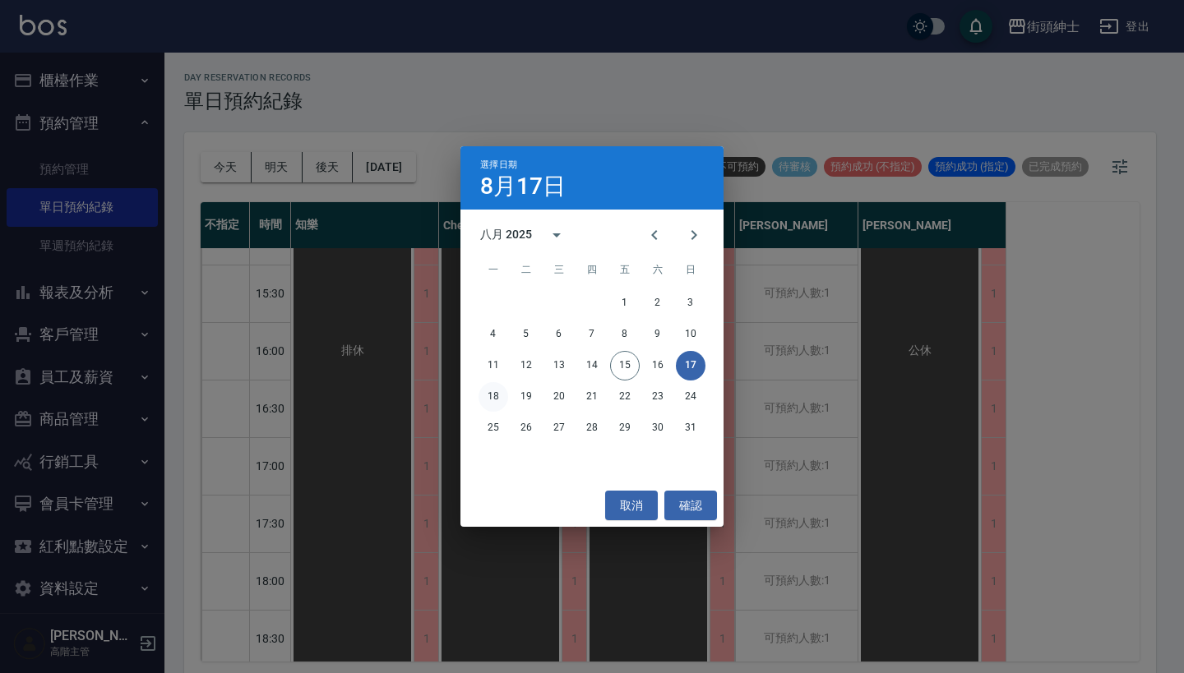
click at [491, 395] on button "18" at bounding box center [493, 397] width 30 height 30
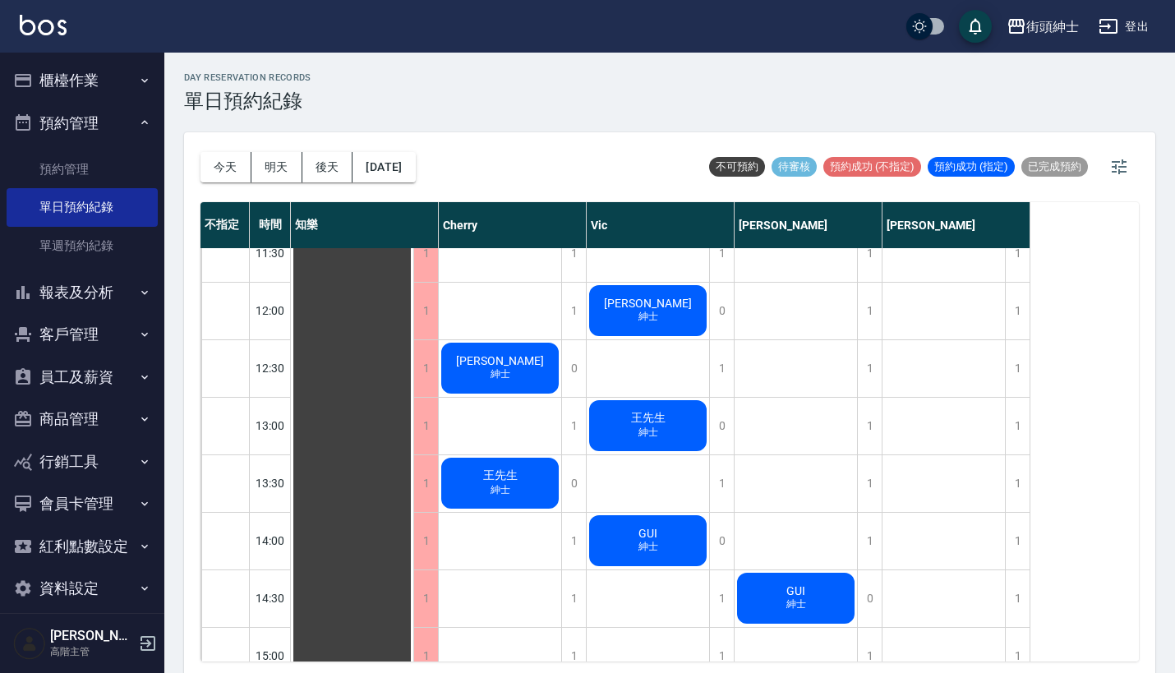
scroll to position [296, 0]
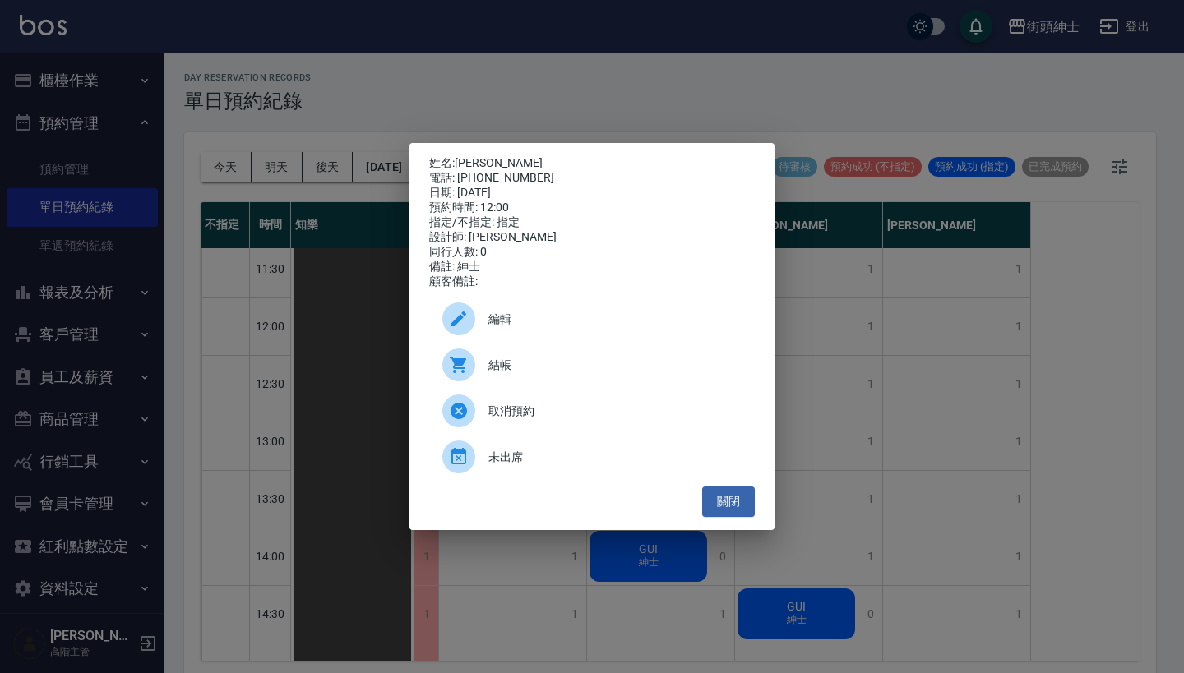
click at [851, 349] on div "姓名: jason 電話: 0931341800 日期: 2025/08/18 預約時間: 12:00 指定/不指定: 指定 設計師: Vic 同行人數: 0…" at bounding box center [592, 336] width 1184 height 673
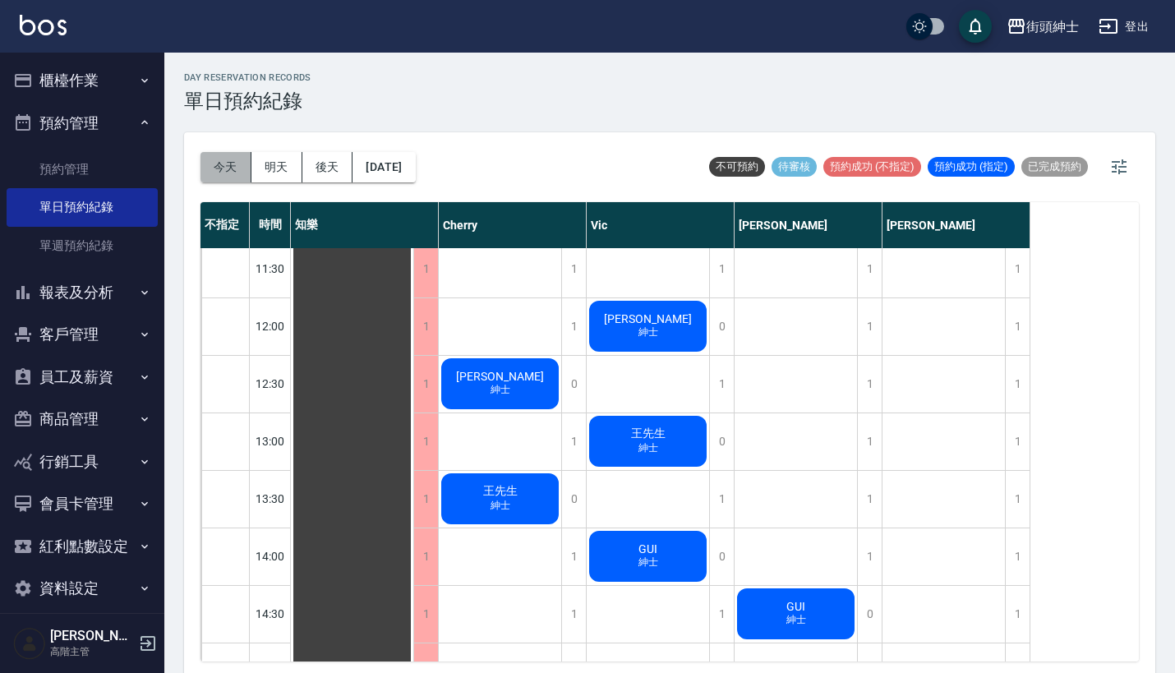
click at [245, 178] on button "今天" at bounding box center [226, 167] width 51 height 30
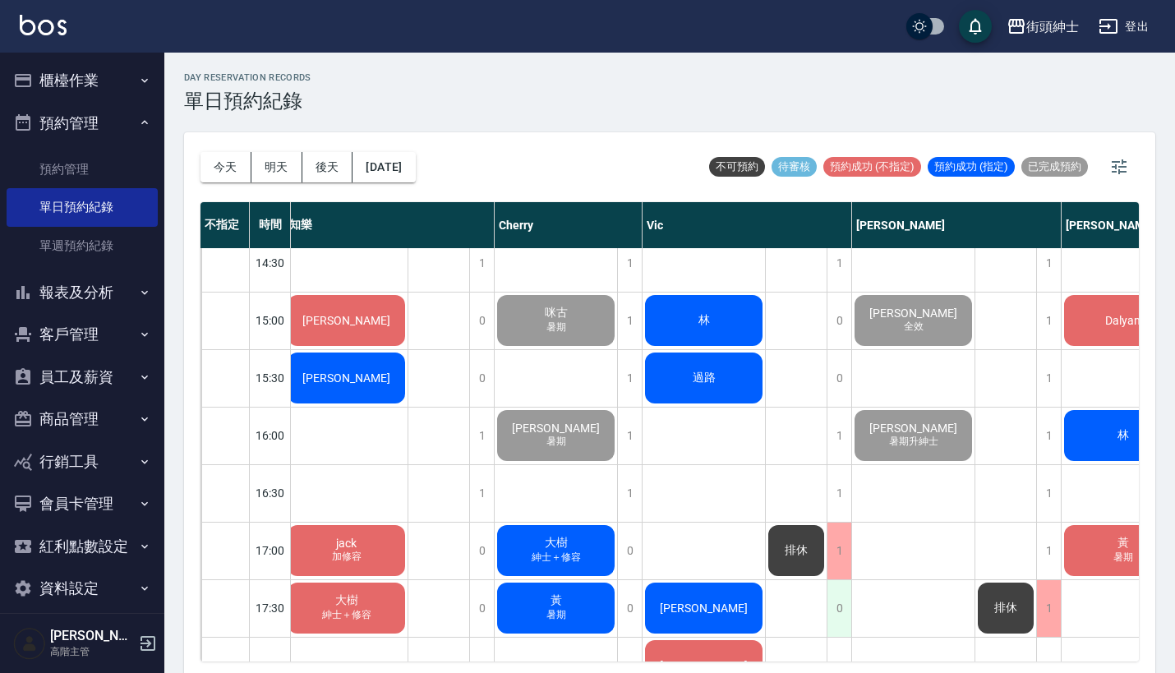
scroll to position [650, 7]
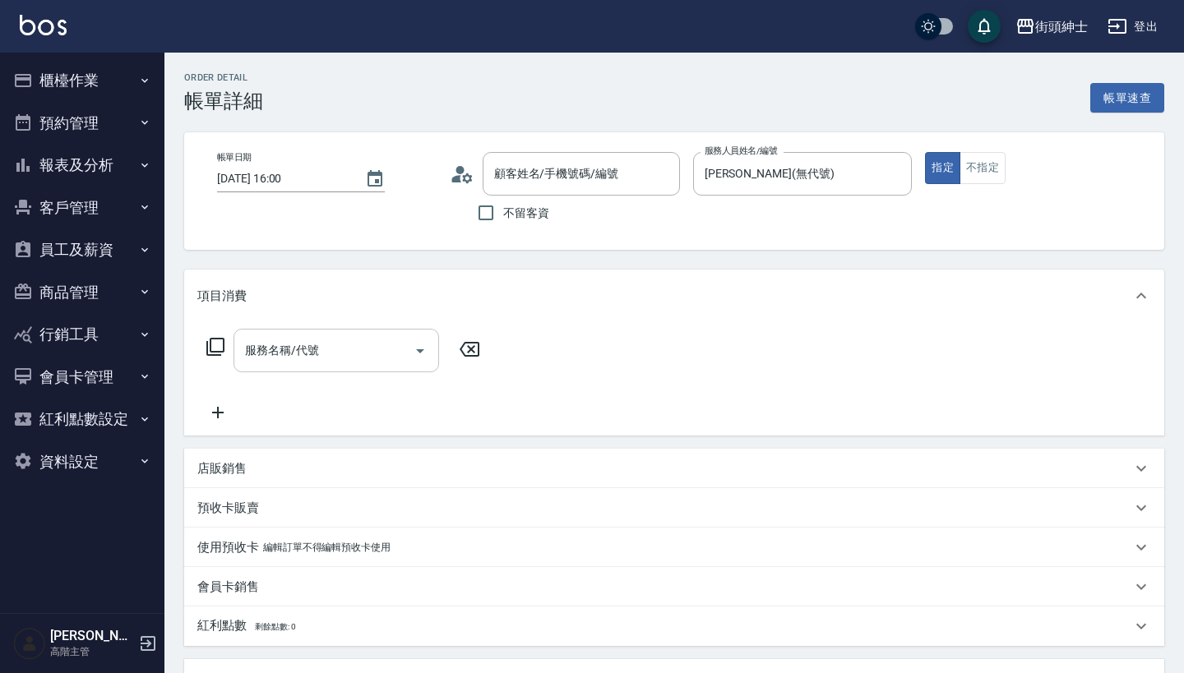
type input "班恩/0908651309/null"
click at [337, 344] on input "服務名稱/代號" at bounding box center [324, 350] width 166 height 29
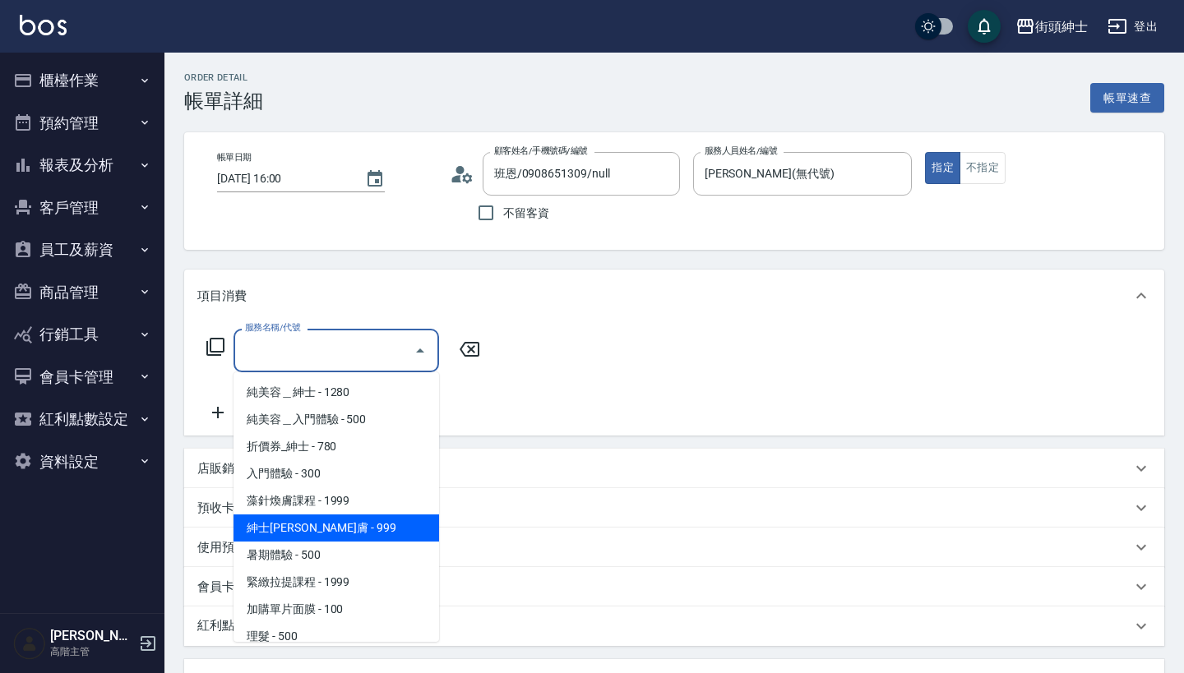
click at [366, 524] on span "紳士全效煥膚 - 999" at bounding box center [336, 528] width 206 height 27
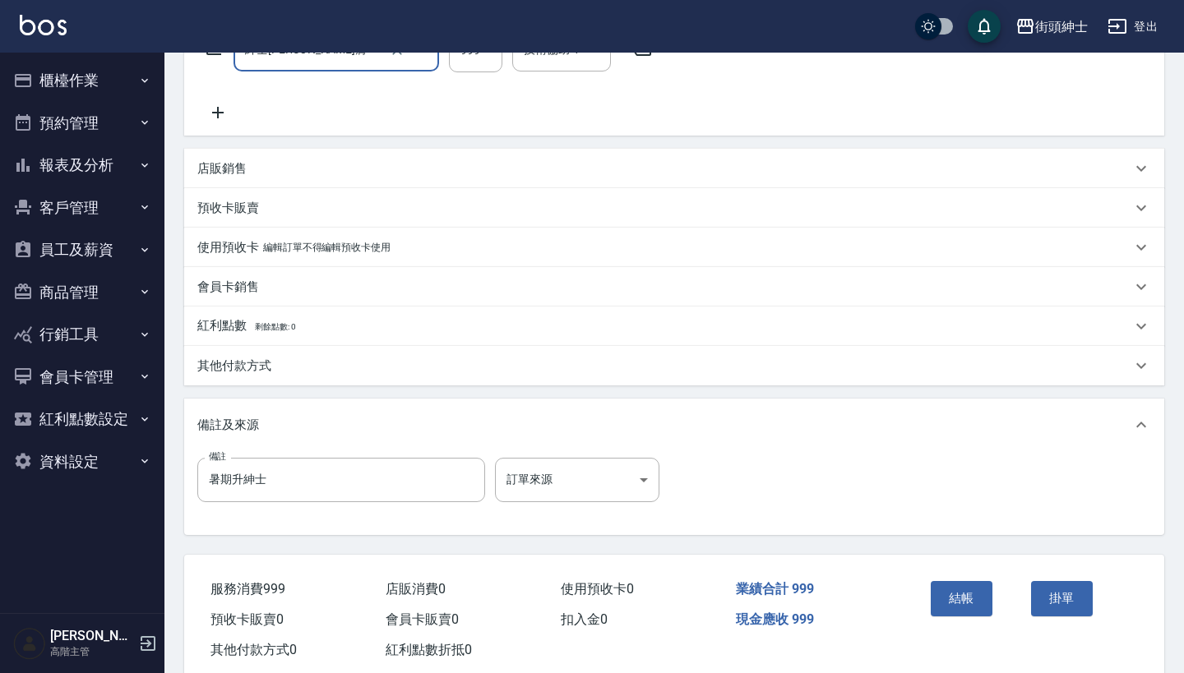
scroll to position [54, 0]
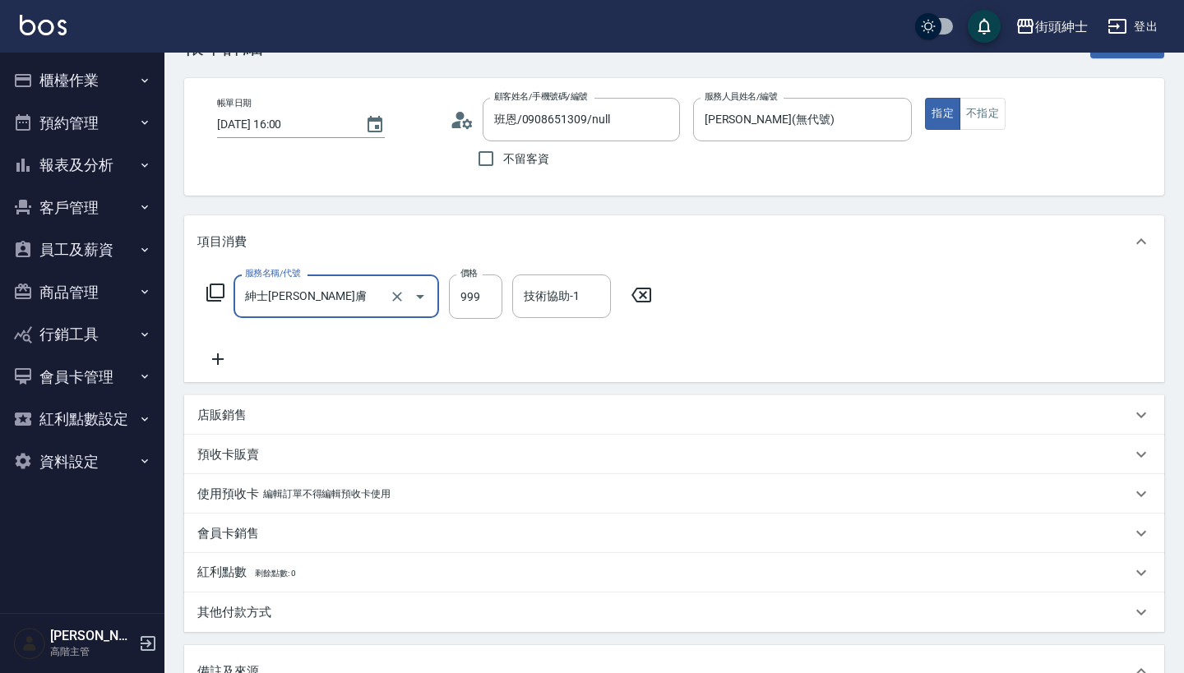
click at [363, 289] on input "紳士全效煥膚" at bounding box center [313, 296] width 145 height 29
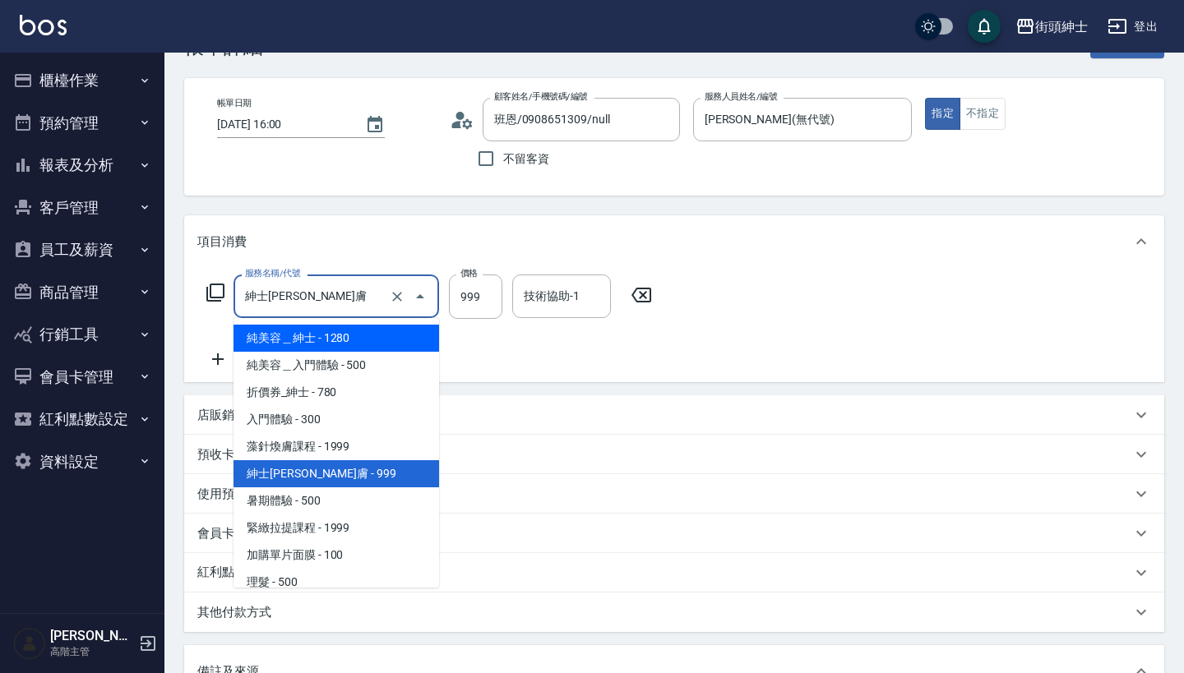
click at [389, 339] on span "純美容＿紳士 - 1280" at bounding box center [336, 338] width 206 height 27
type input "純美容＿紳士"
type input "1280"
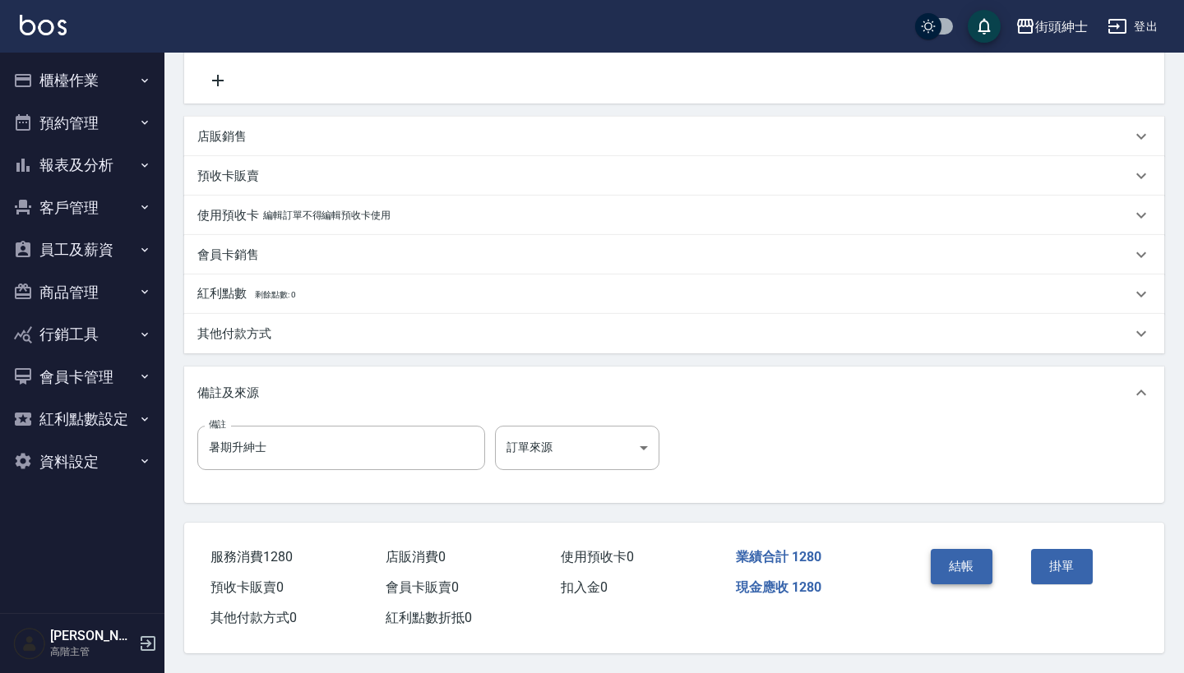
click at [968, 562] on button "結帳" at bounding box center [962, 566] width 62 height 35
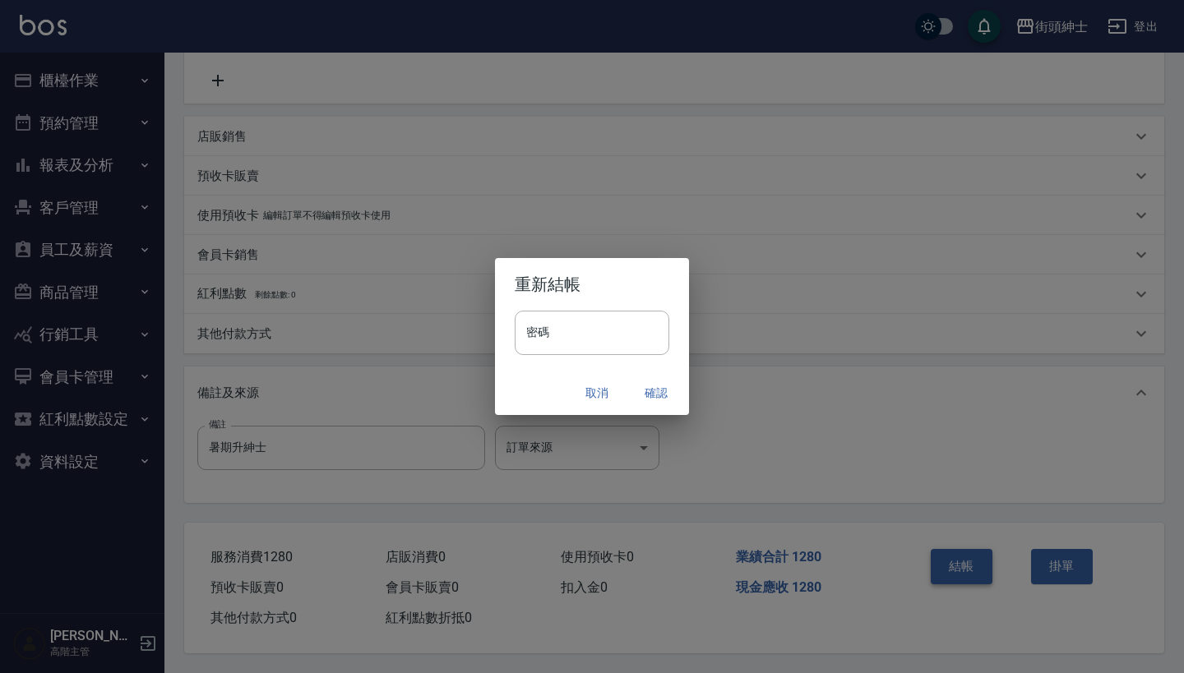
scroll to position [340, 0]
click at [655, 386] on button "確認" at bounding box center [656, 393] width 53 height 30
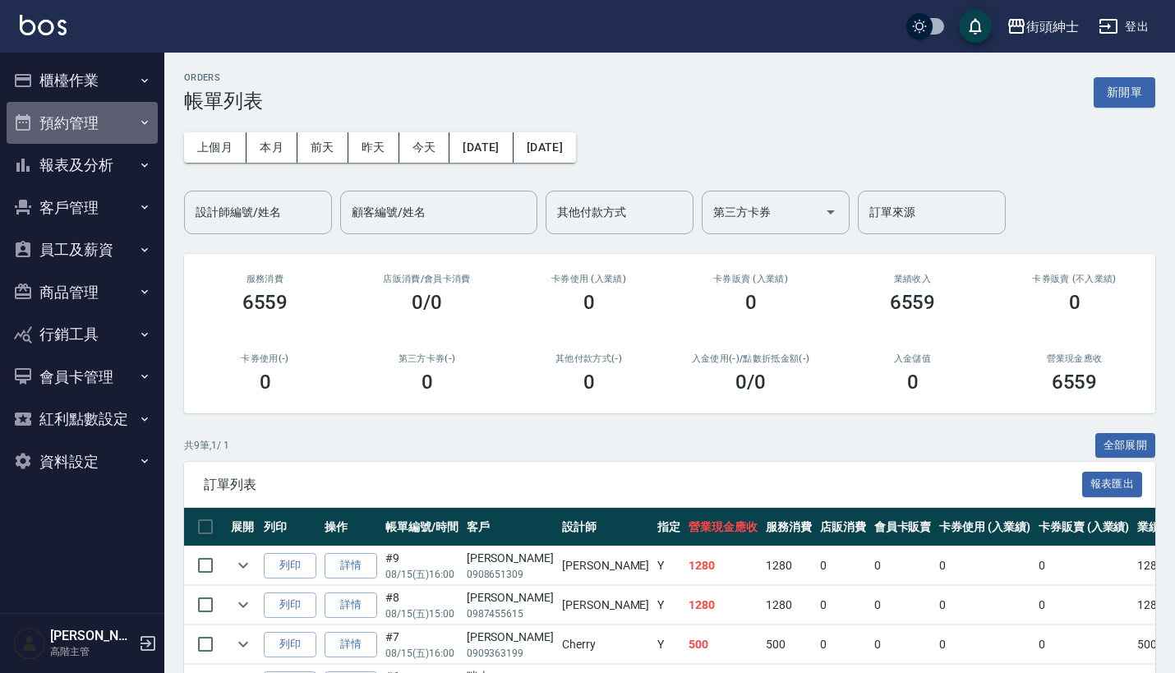
click at [103, 110] on button "預約管理" at bounding box center [82, 123] width 151 height 43
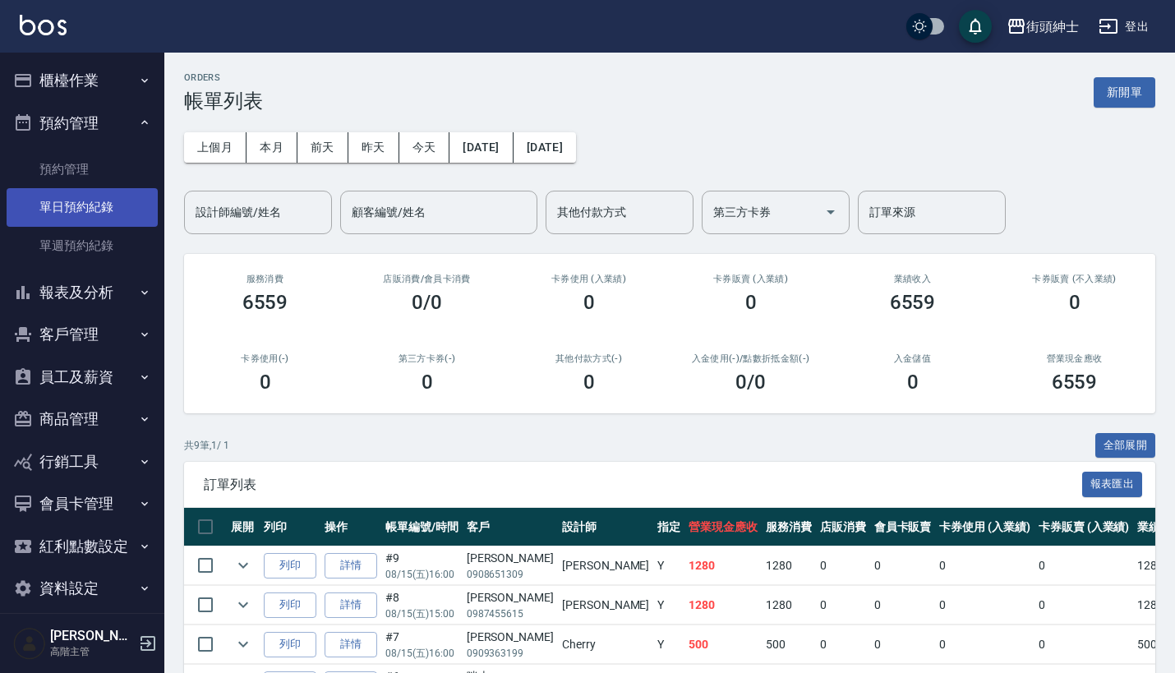
click at [113, 206] on link "單日預約紀錄" at bounding box center [82, 207] width 151 height 38
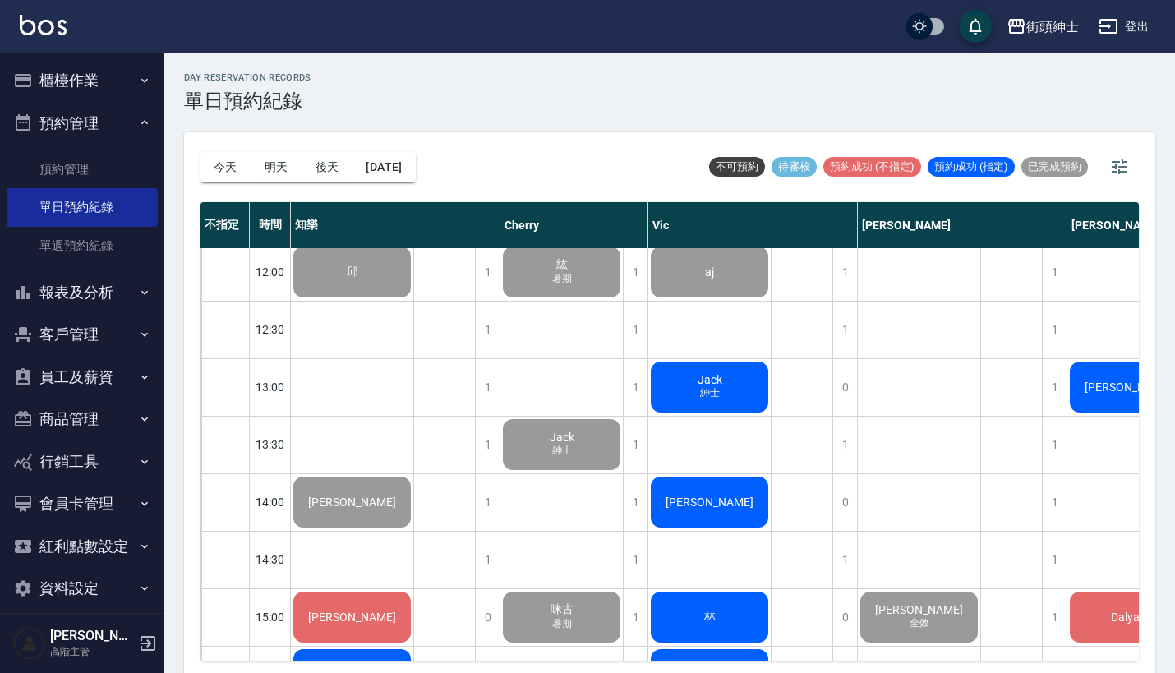
scroll to position [316, 0]
